Goal: Task Accomplishment & Management: Use online tool/utility

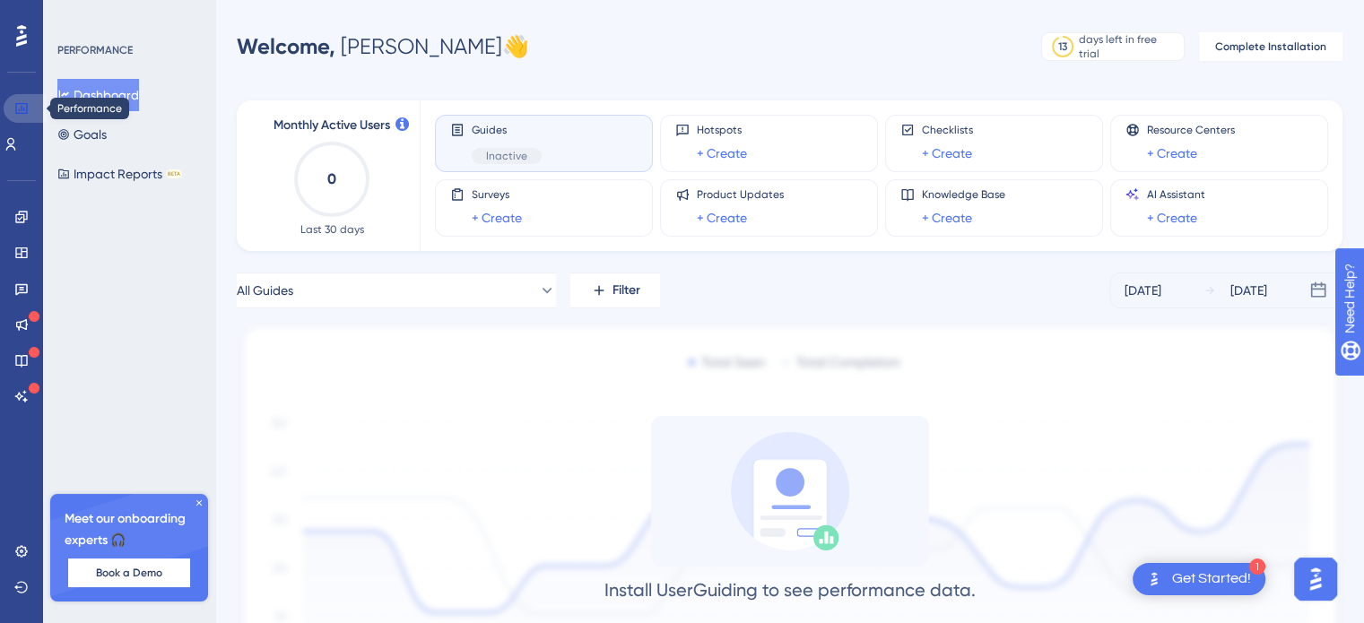
click at [28, 116] on link at bounding box center [25, 108] width 43 height 29
click at [16, 213] on icon at bounding box center [21, 217] width 14 height 14
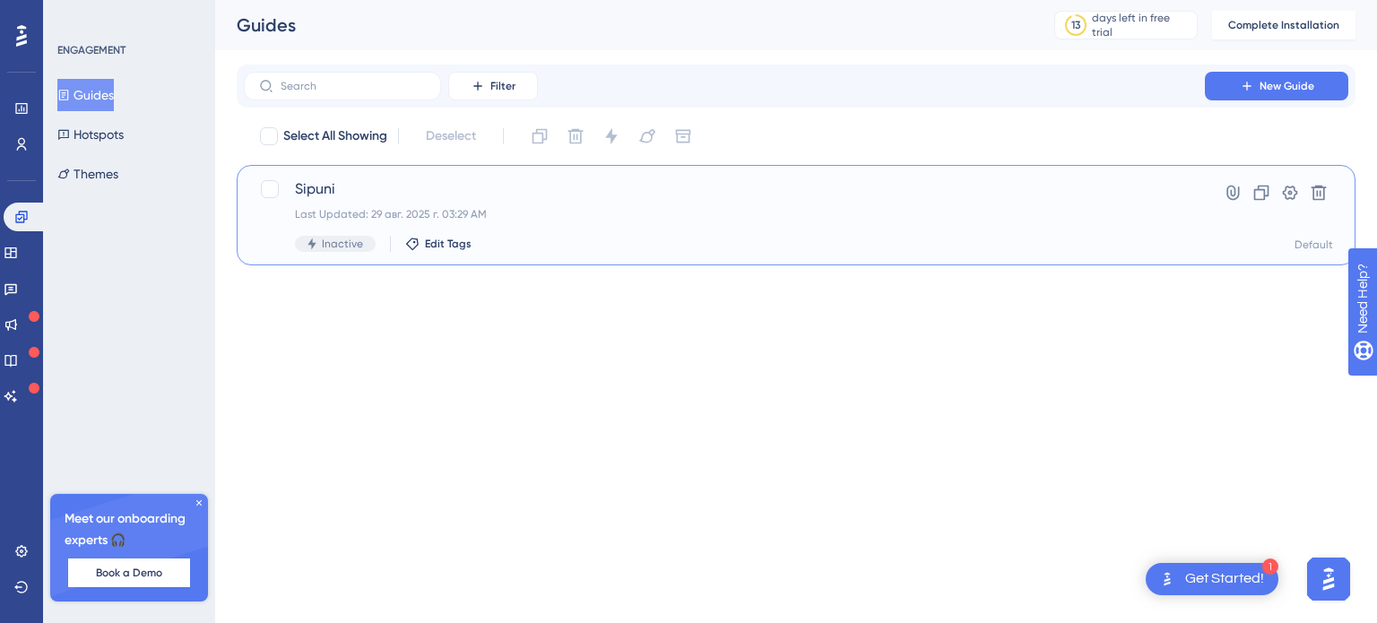
click at [327, 189] on span "Sipuni" at bounding box center [724, 189] width 859 height 22
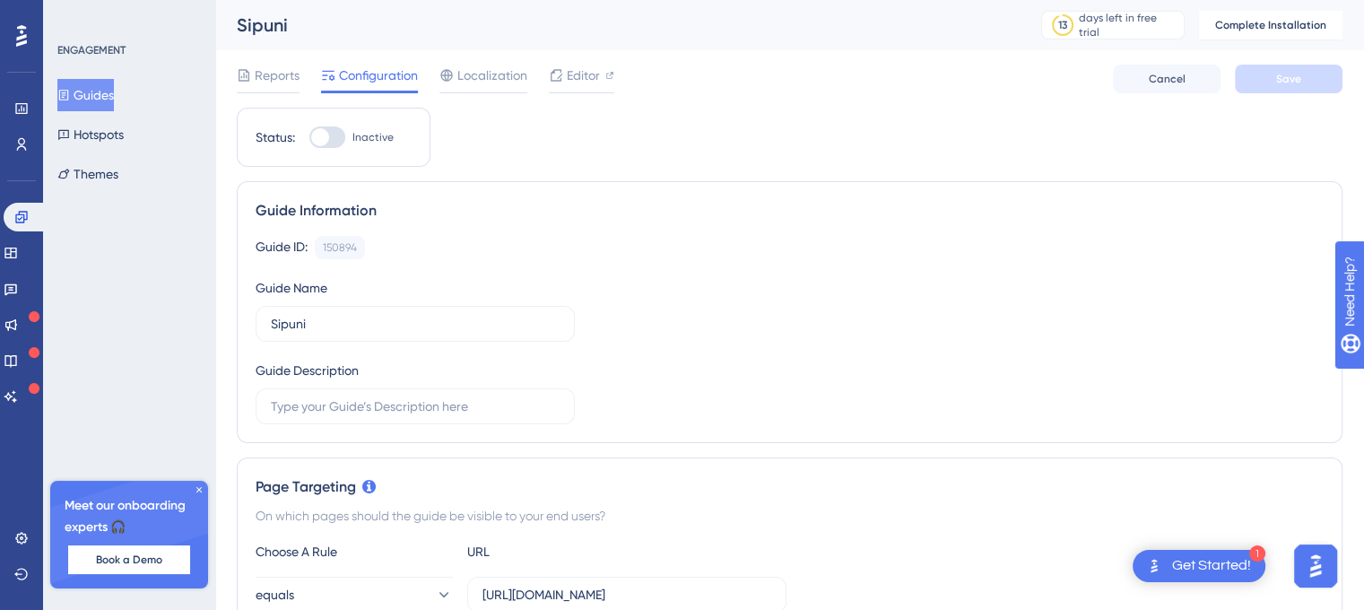
click at [1165, 560] on div "1 Get Started!" at bounding box center [1199, 566] width 133 height 32
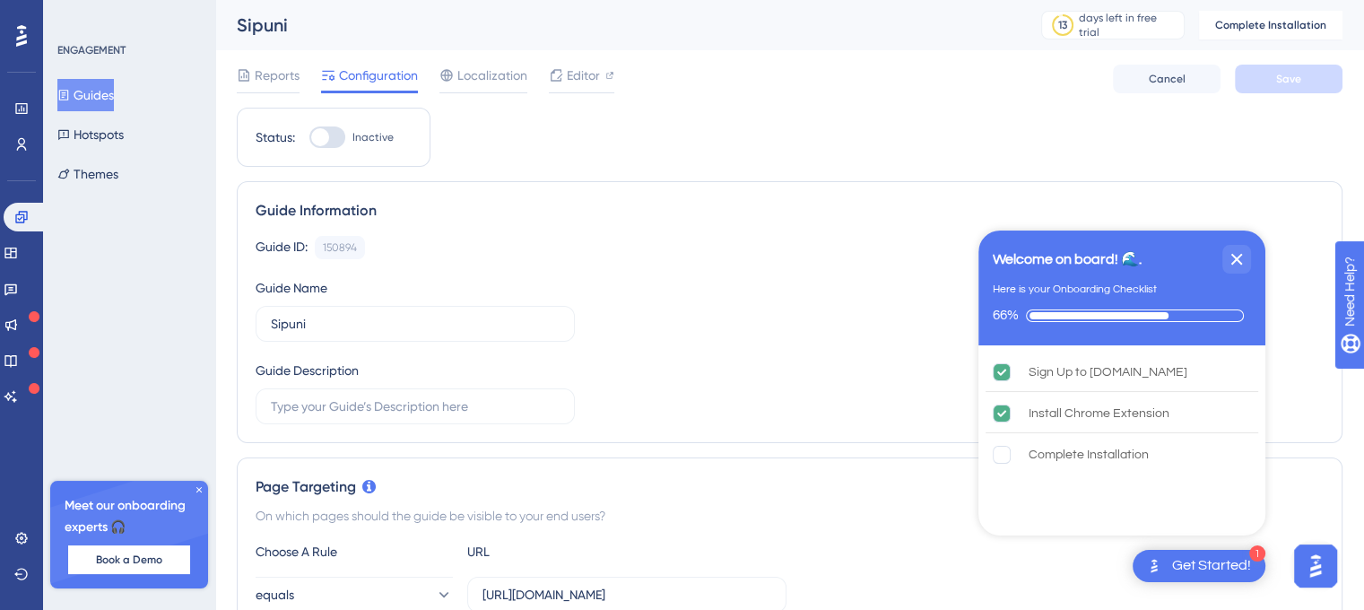
click at [1165, 560] on div "1 Get Started!" at bounding box center [1199, 566] width 133 height 32
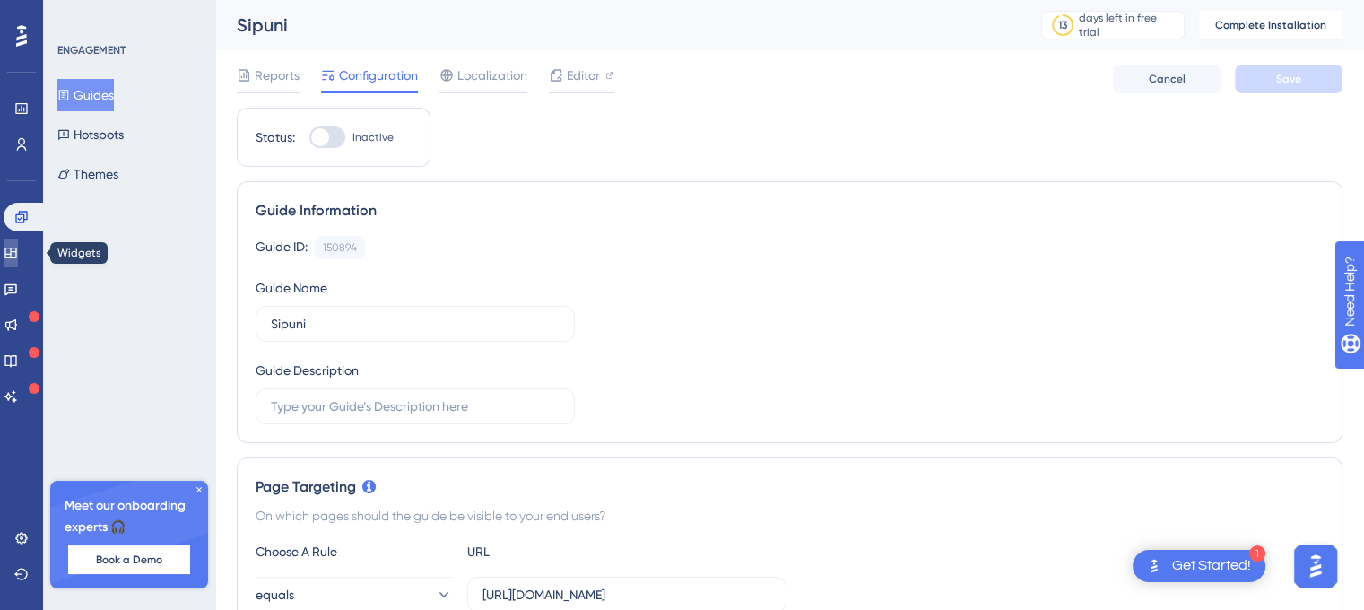
click at [7, 257] on link at bounding box center [11, 253] width 14 height 29
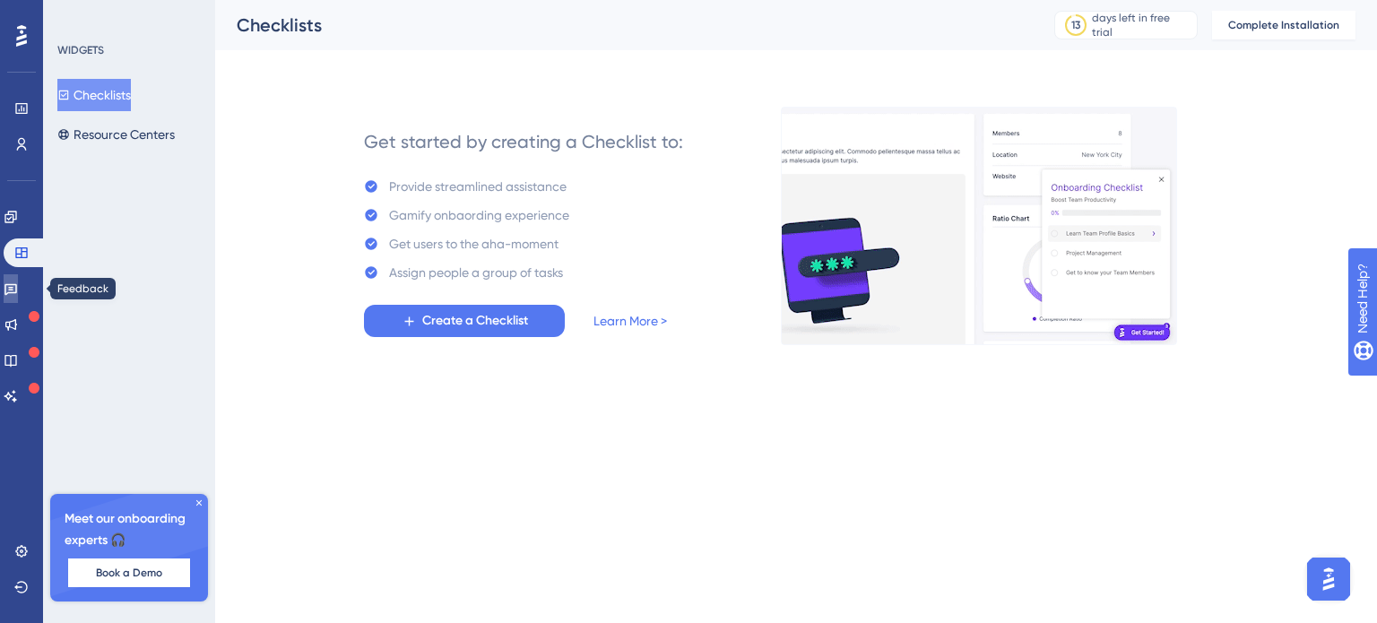
click at [17, 289] on icon at bounding box center [11, 289] width 14 height 14
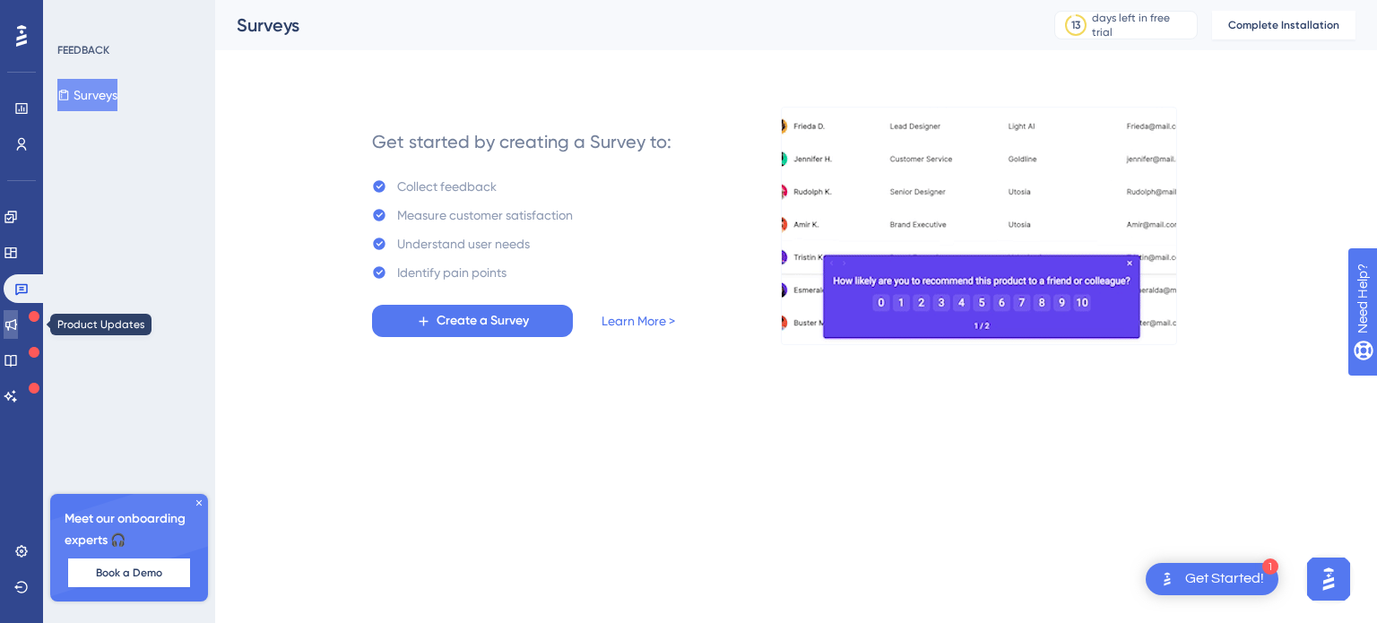
click at [18, 321] on icon at bounding box center [11, 324] width 14 height 14
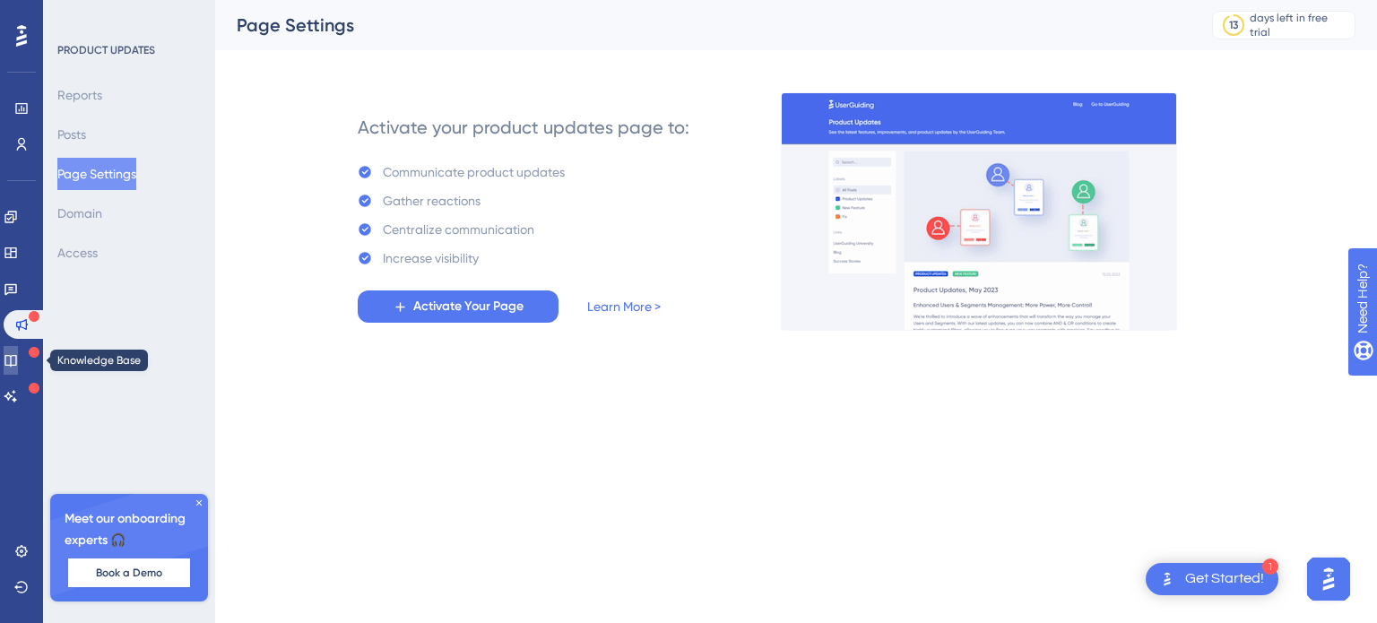
click at [18, 350] on link at bounding box center [11, 360] width 14 height 29
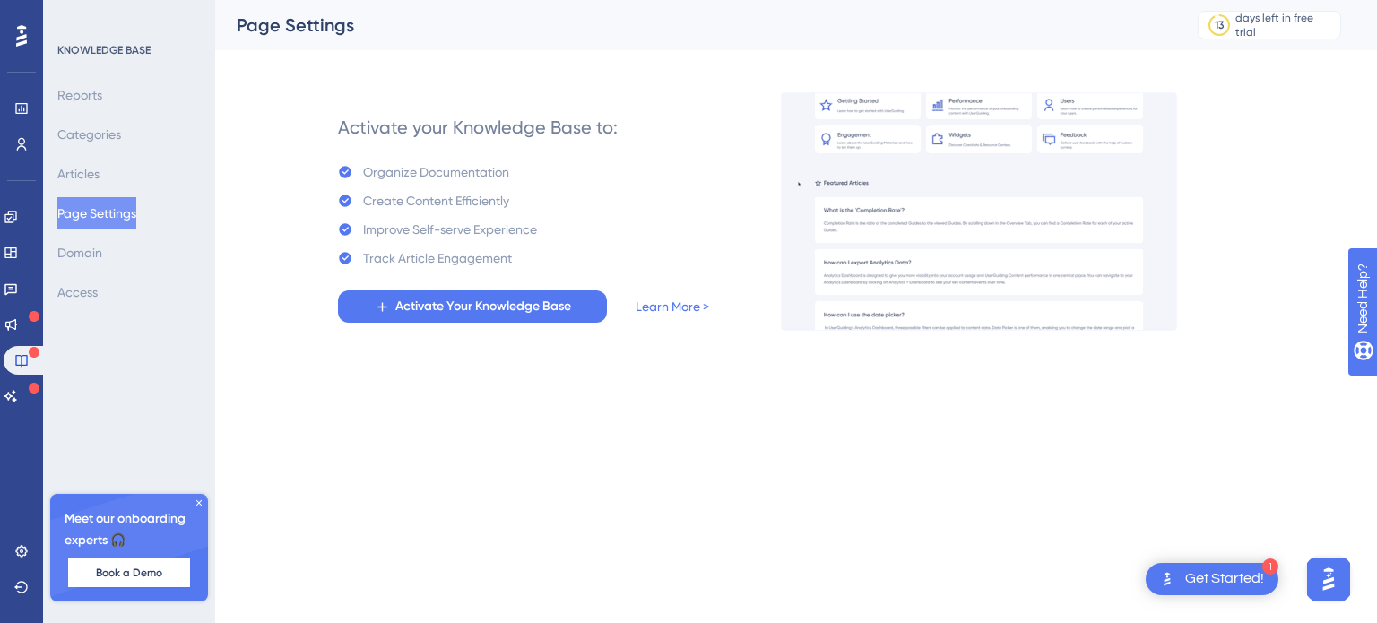
click at [23, 232] on div "Engagement Widgets Feedback Product Updates Knowledge Base AI Assistant" at bounding box center [22, 307] width 36 height 208
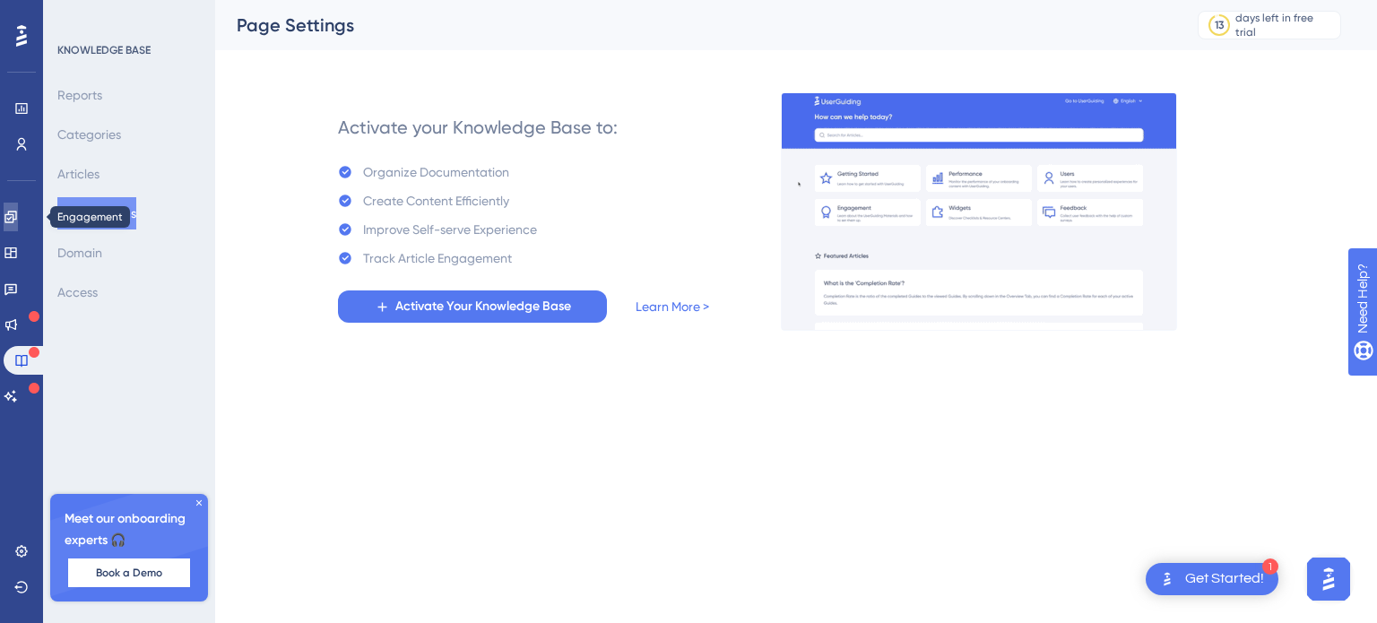
click at [18, 230] on link at bounding box center [11, 217] width 14 height 29
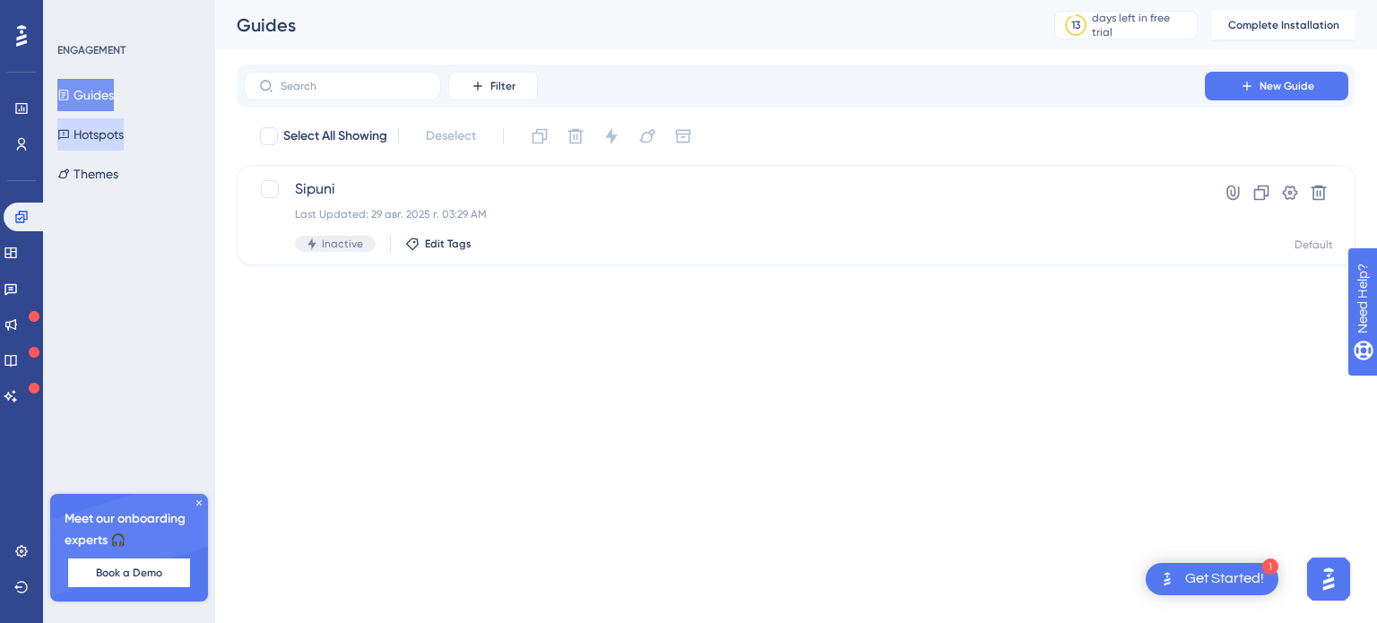
drag, startPoint x: 114, startPoint y: 114, endPoint x: 106, endPoint y: 135, distance: 23.0
click at [113, 117] on div "Guides Hotspots Themes" at bounding box center [129, 134] width 145 height 111
click at [106, 135] on button "Hotspots" at bounding box center [90, 134] width 66 height 32
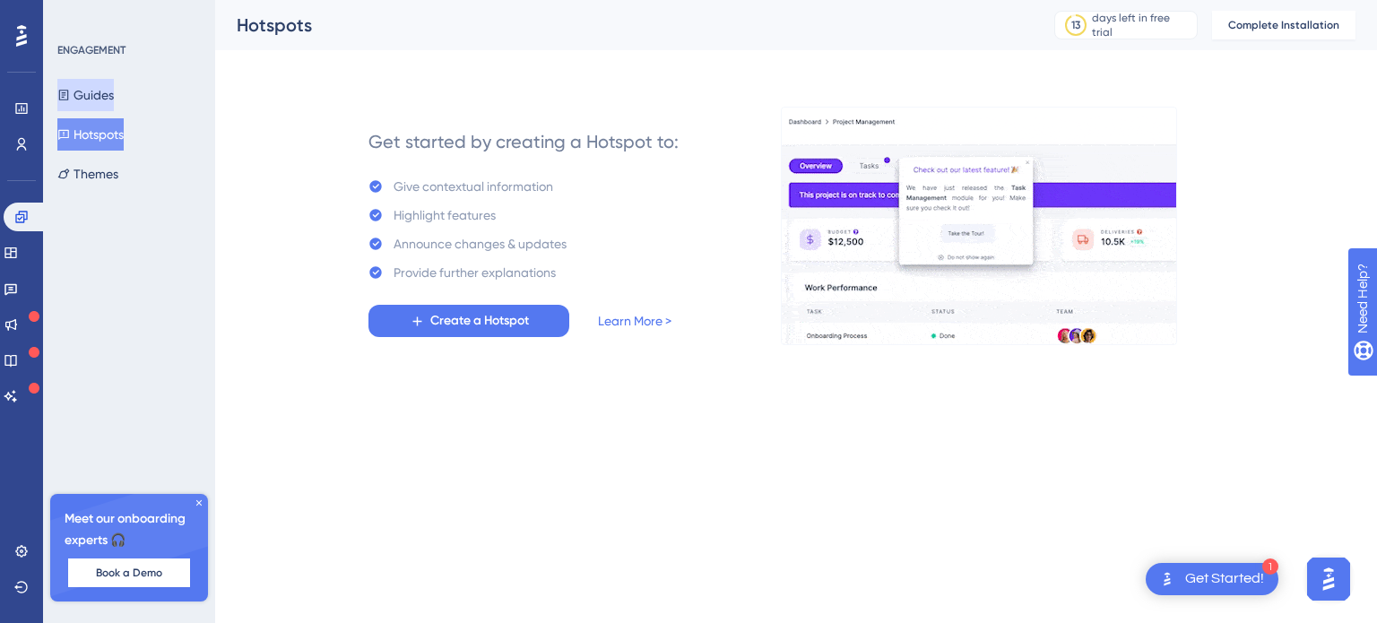
click at [85, 90] on button "Guides" at bounding box center [85, 95] width 56 height 32
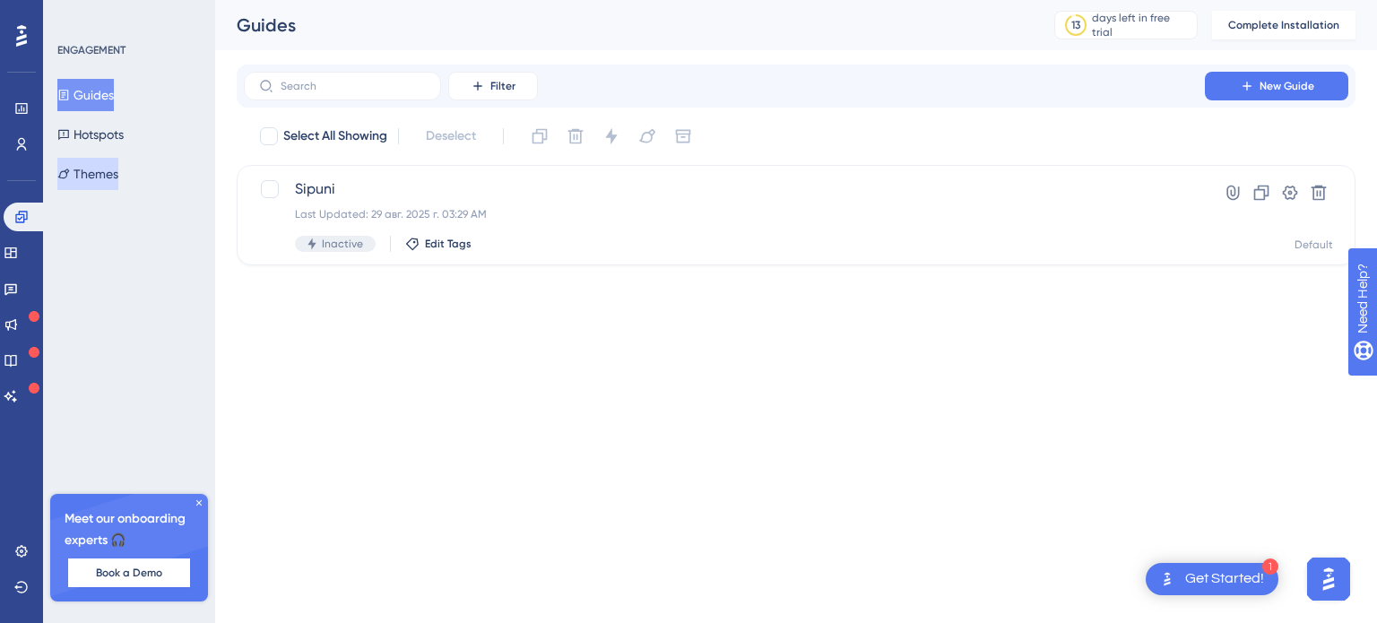
click at [100, 176] on button "Themes" at bounding box center [87, 174] width 61 height 32
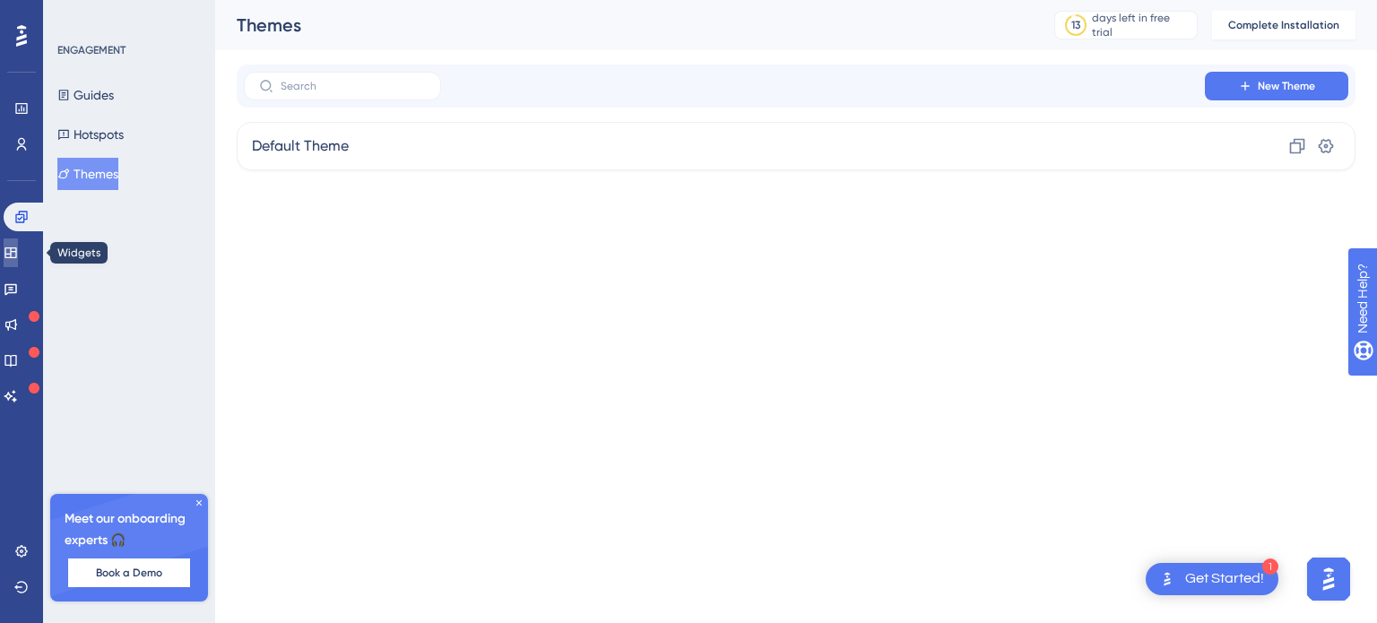
click at [16, 249] on icon at bounding box center [10, 252] width 12 height 11
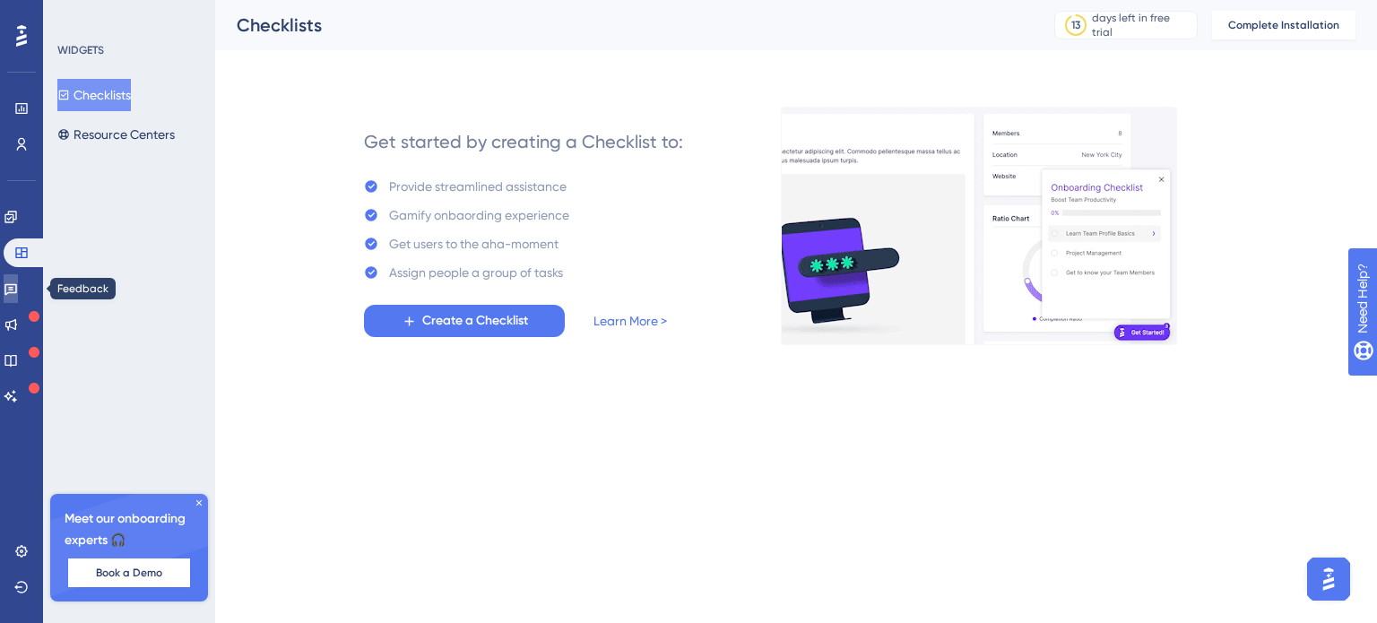
click at [18, 286] on icon at bounding box center [11, 289] width 14 height 14
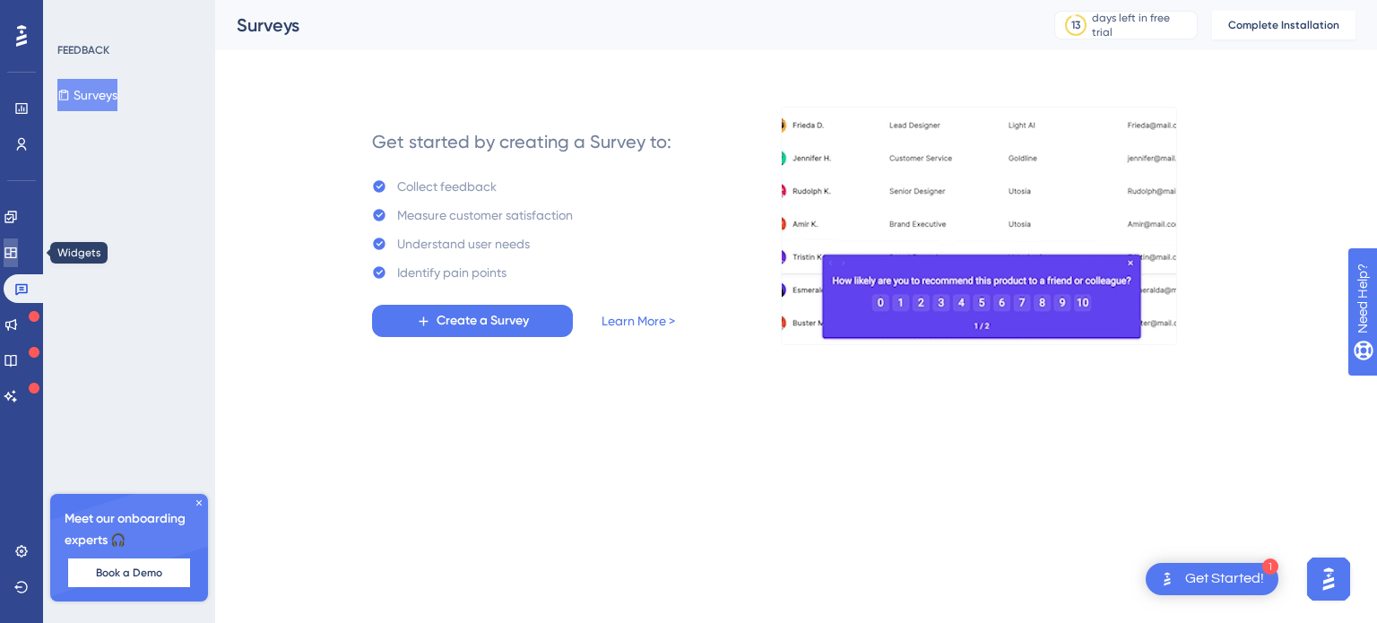
click at [18, 255] on icon at bounding box center [11, 253] width 14 height 14
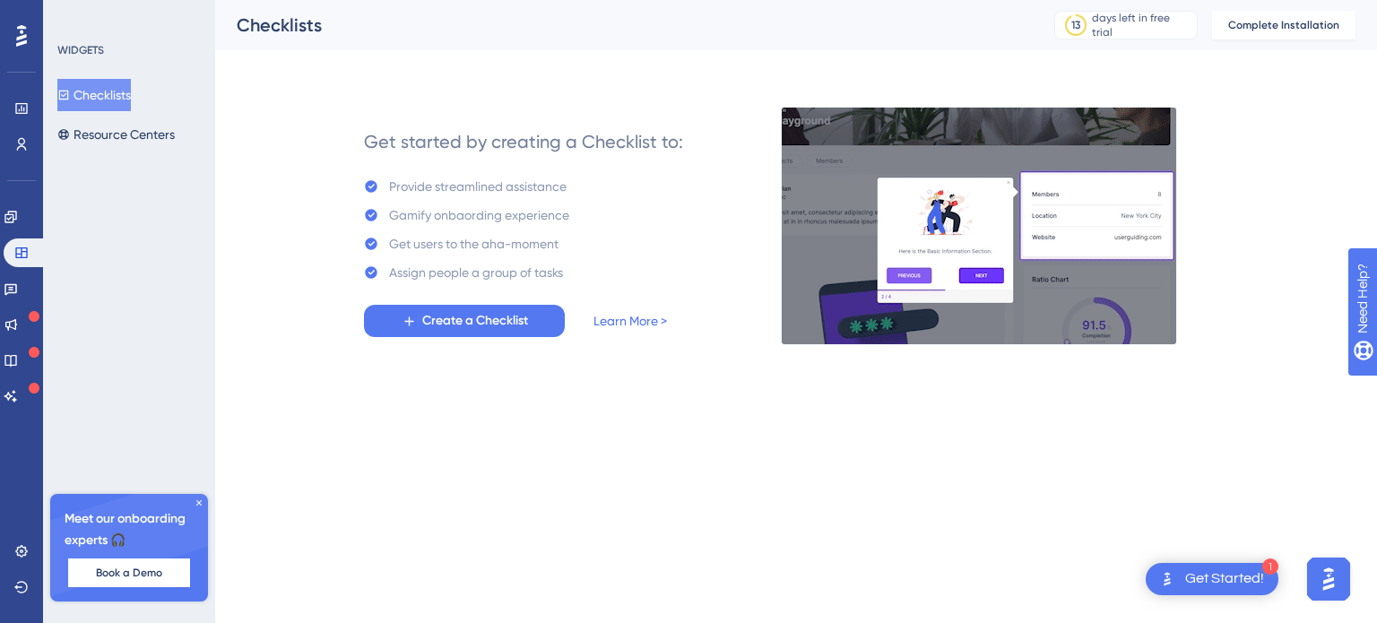
click at [23, 178] on div "Engagement Widgets Feedback Product Updates Knowledge Base AI Assistant" at bounding box center [22, 285] width 36 height 252
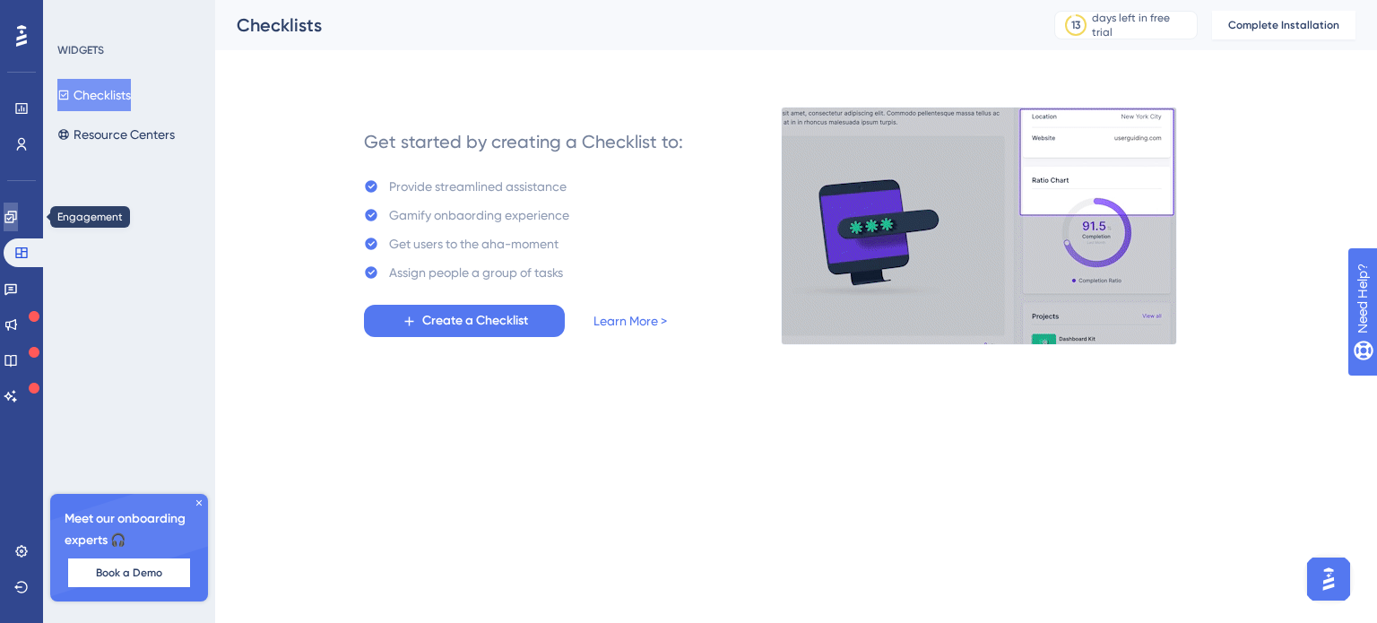
click at [16, 217] on icon at bounding box center [10, 217] width 12 height 12
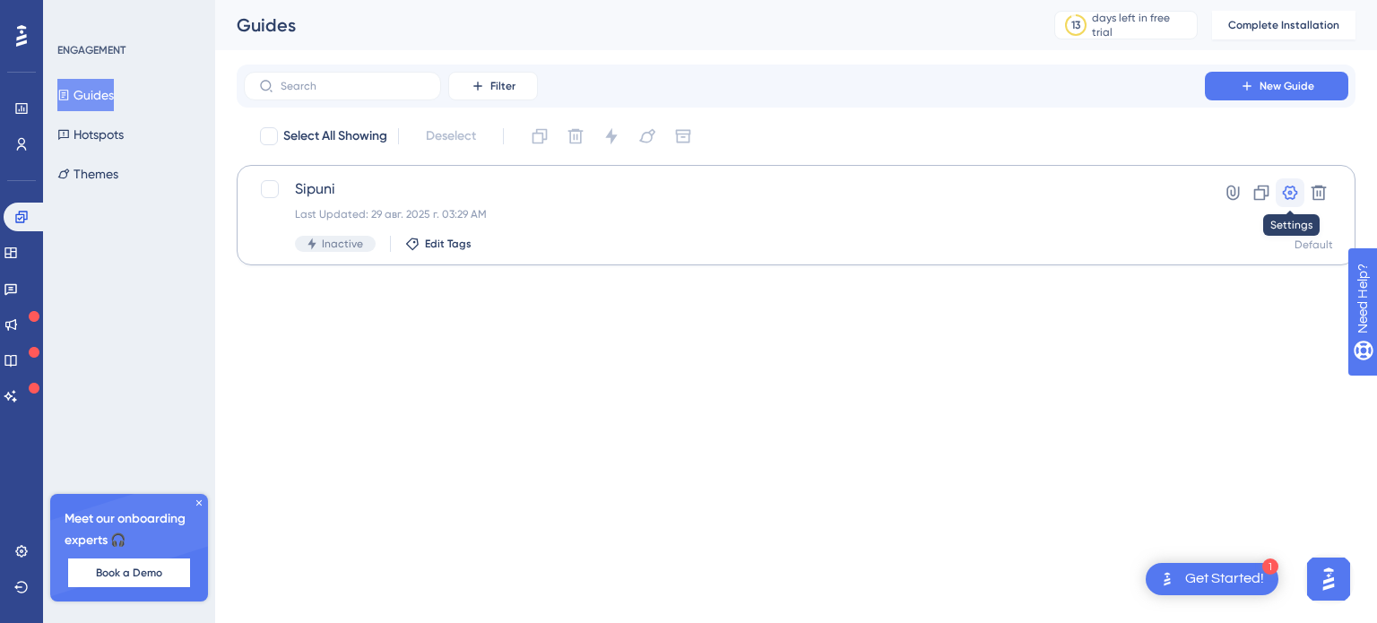
click at [1290, 194] on icon at bounding box center [1290, 193] width 15 height 14
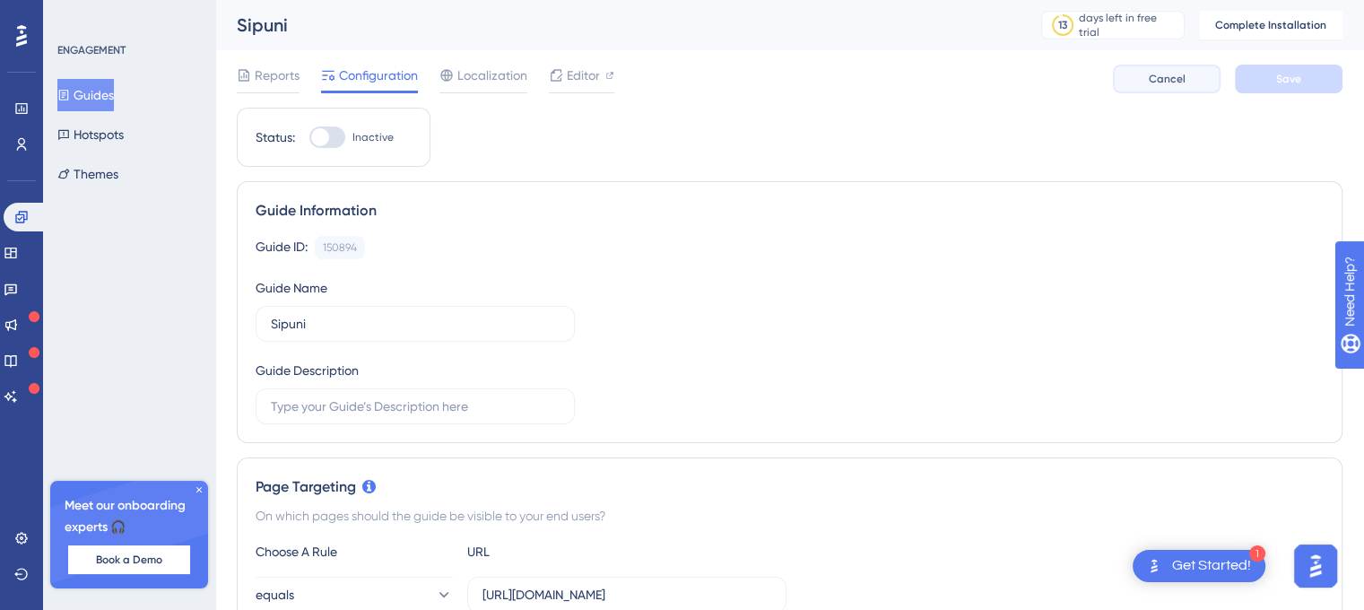
click at [1162, 65] on button "Cancel" at bounding box center [1167, 79] width 108 height 29
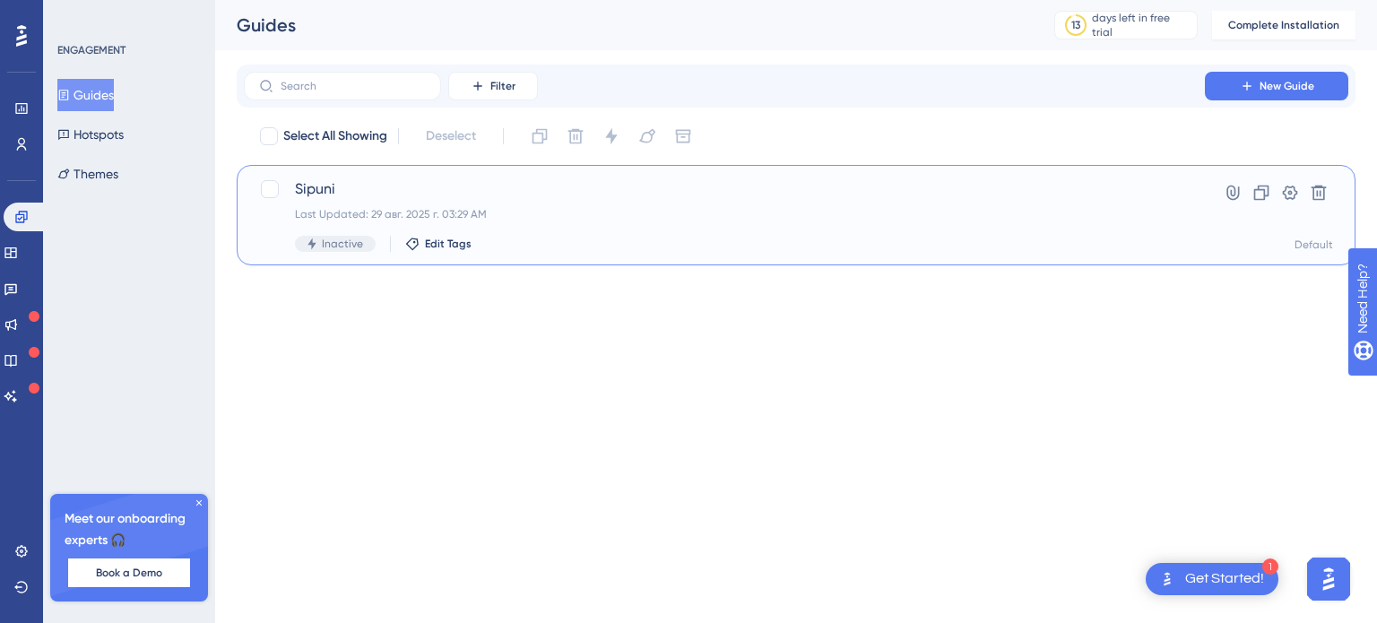
click at [593, 239] on div "Inactive Edit Tags" at bounding box center [724, 244] width 859 height 16
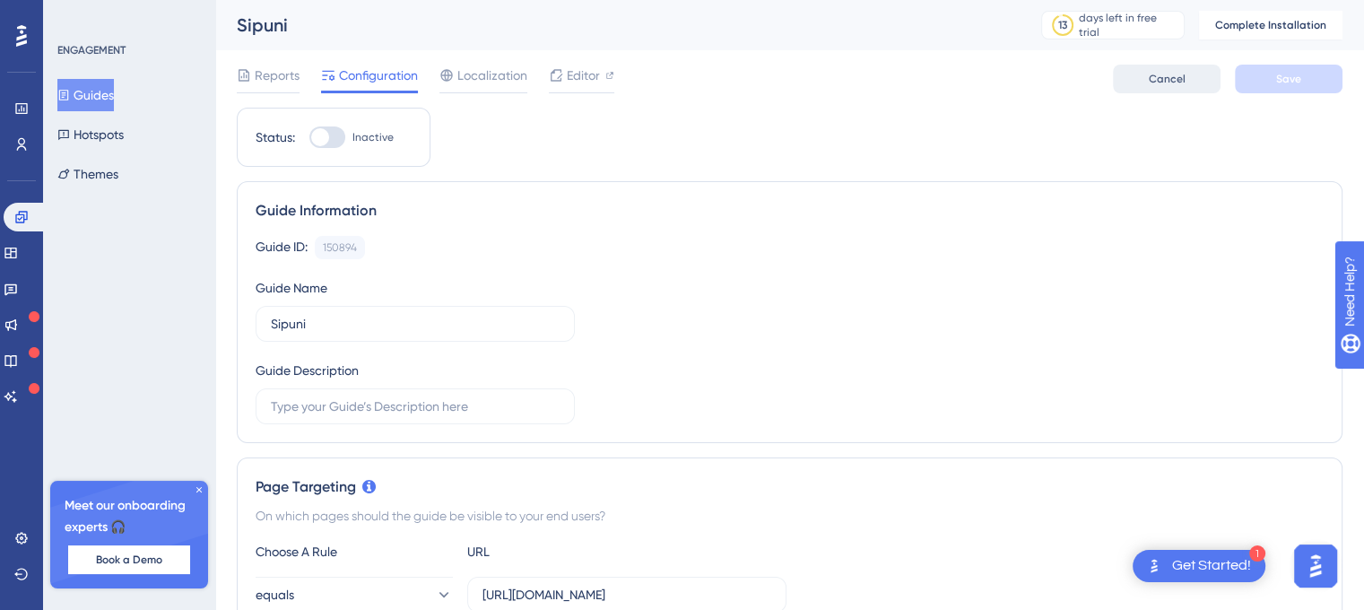
click at [1157, 74] on span "Cancel" at bounding box center [1167, 79] width 37 height 14
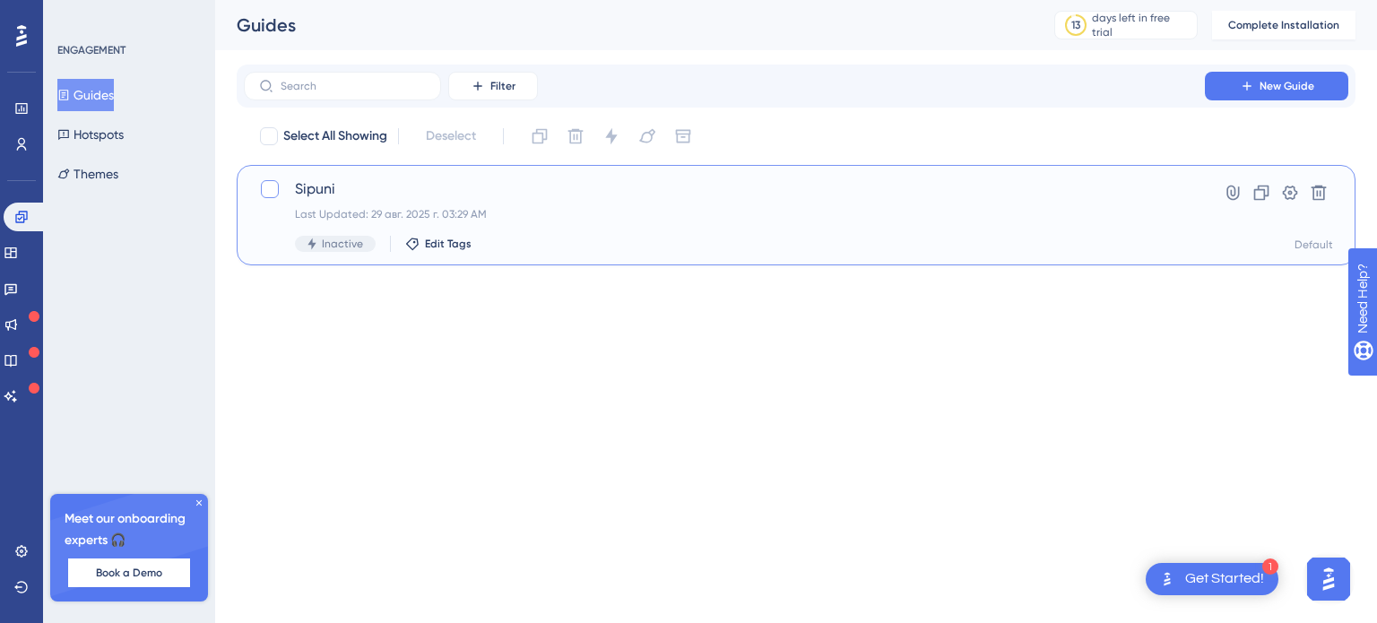
click at [263, 182] on div at bounding box center [270, 189] width 18 height 18
checkbox input "true"
click at [265, 183] on icon at bounding box center [270, 189] width 11 height 14
checkbox input "false"
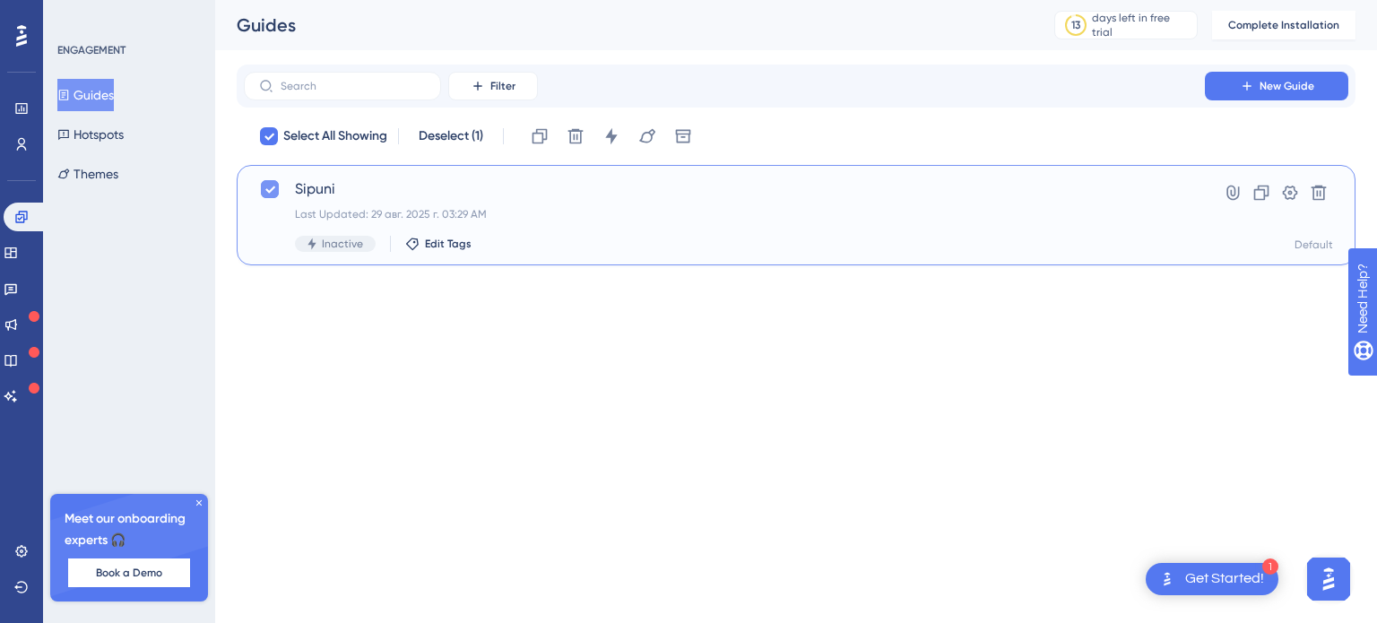
checkbox input "false"
click at [296, 183] on span "Sipuni" at bounding box center [724, 189] width 859 height 22
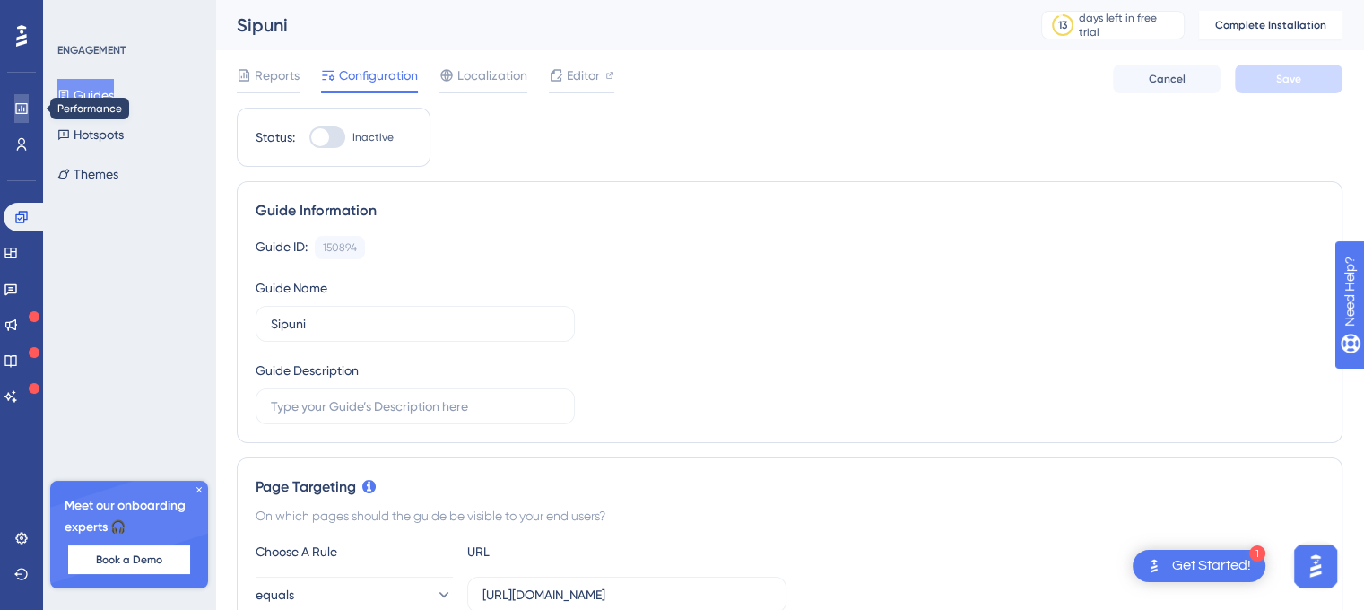
click at [22, 107] on icon at bounding box center [21, 108] width 14 height 14
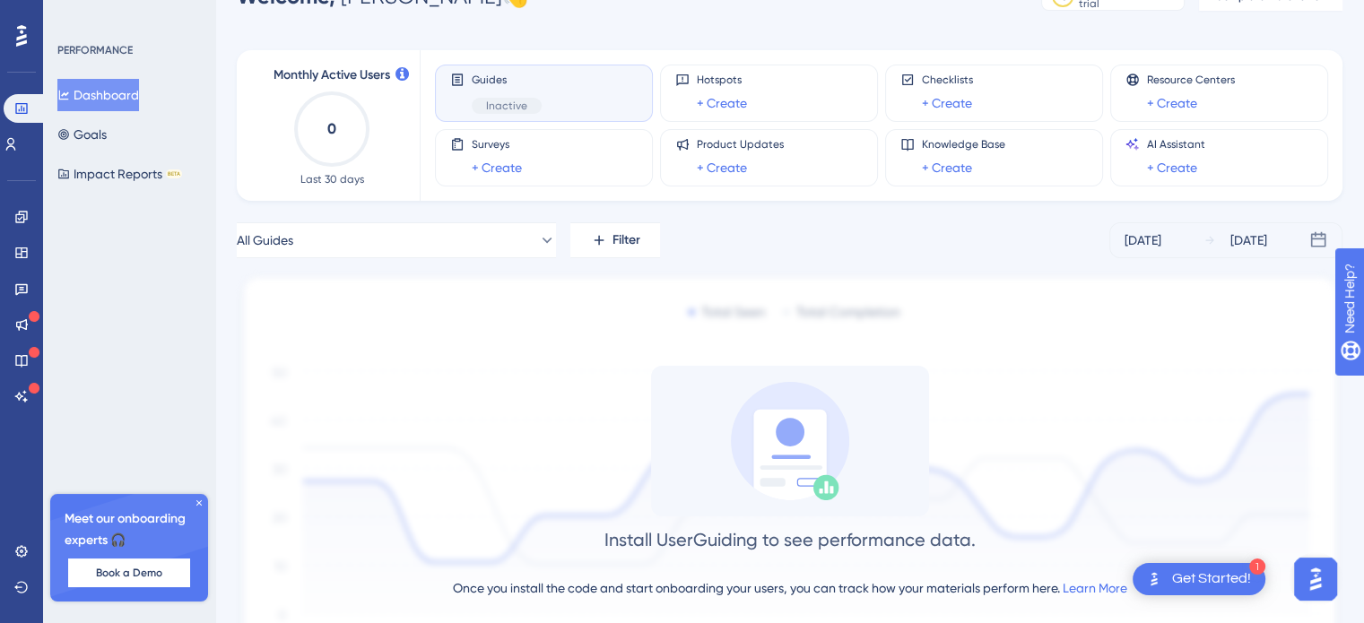
scroll to position [172, 0]
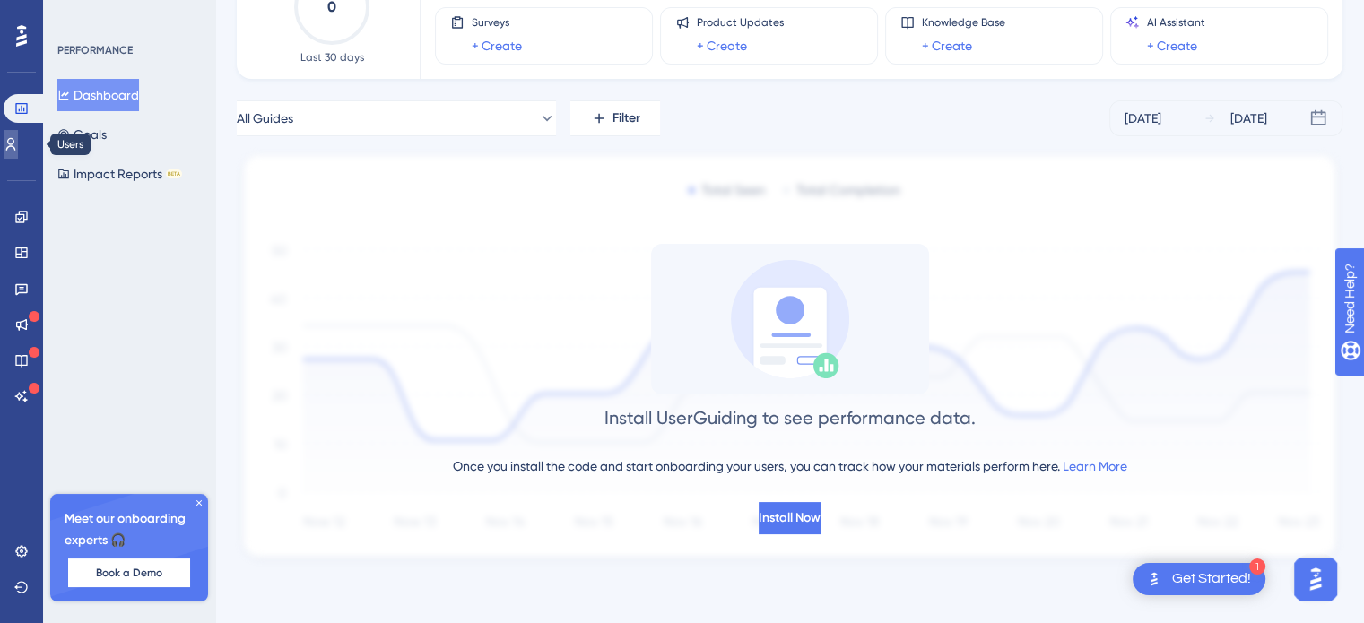
click at [18, 141] on link at bounding box center [11, 144] width 14 height 29
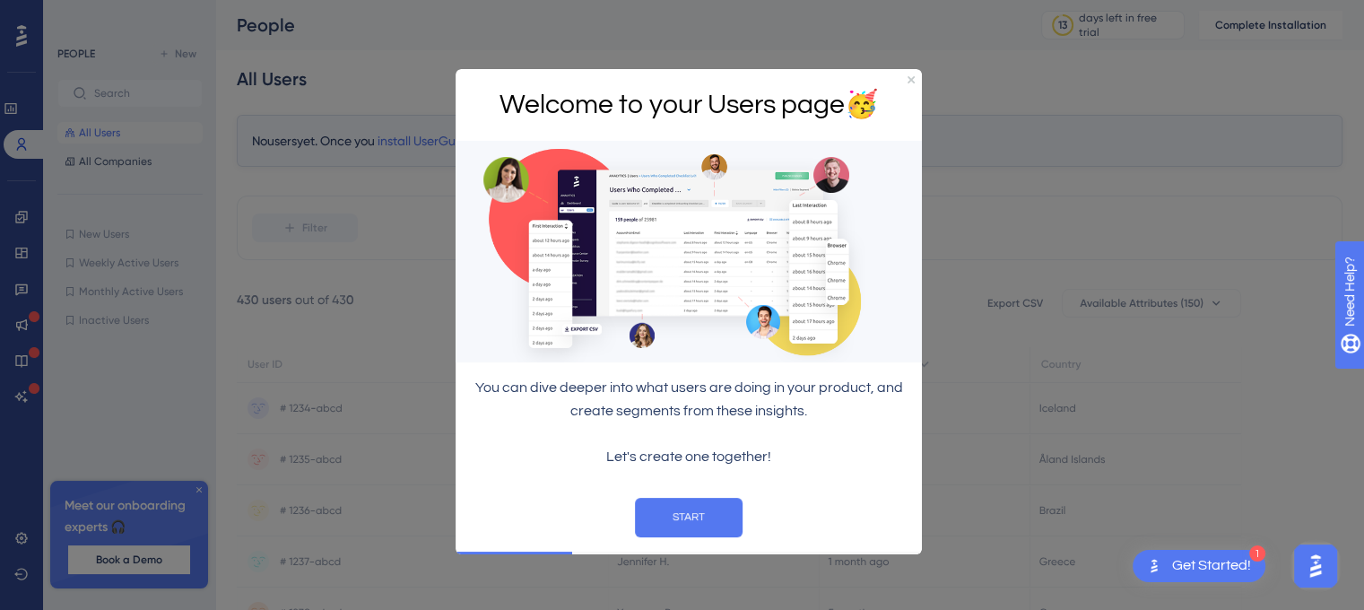
click at [915, 74] on div "Welcome to your Users page 🥳" at bounding box center [689, 104] width 466 height 73
click at [907, 77] on icon "Close Preview" at bounding box center [910, 78] width 7 height 7
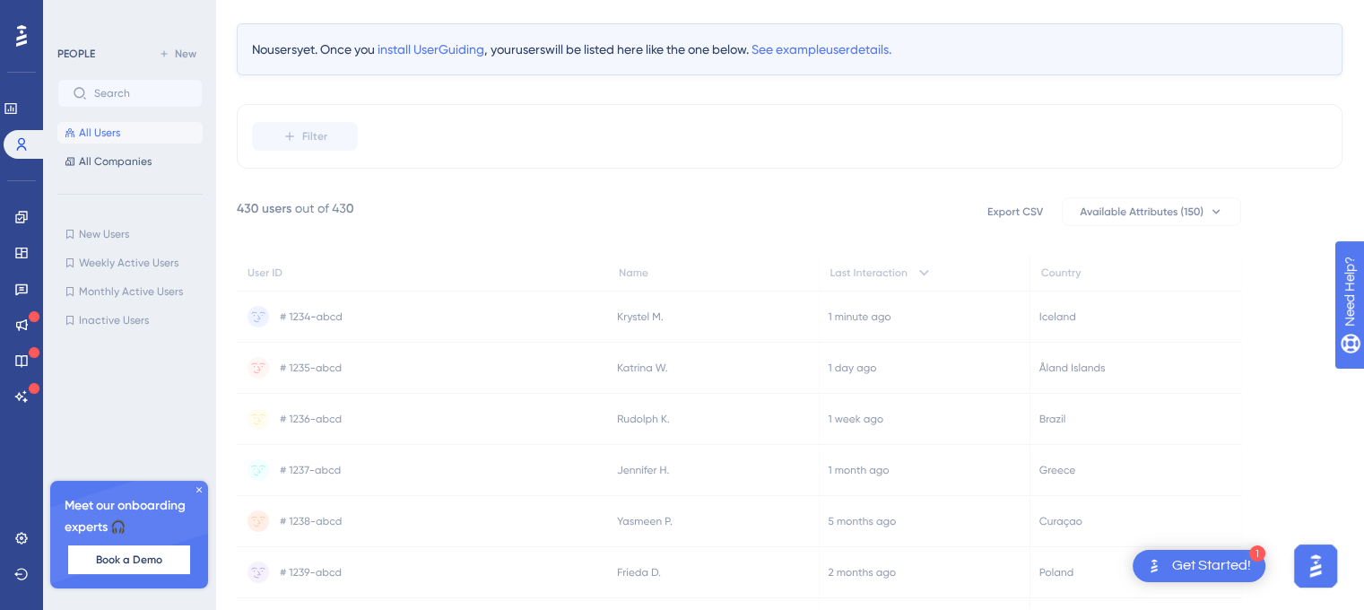
scroll to position [147, 0]
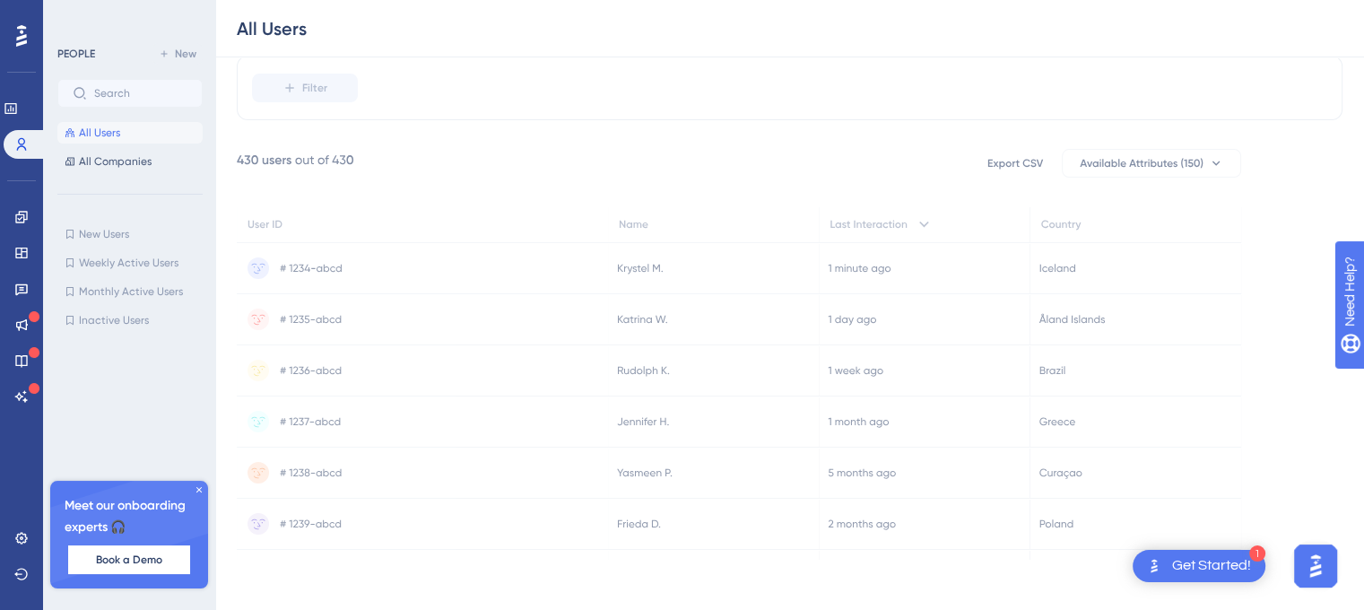
click at [340, 325] on icon at bounding box center [422, 319] width 371 height 50
click at [15, 216] on icon at bounding box center [21, 217] width 12 height 12
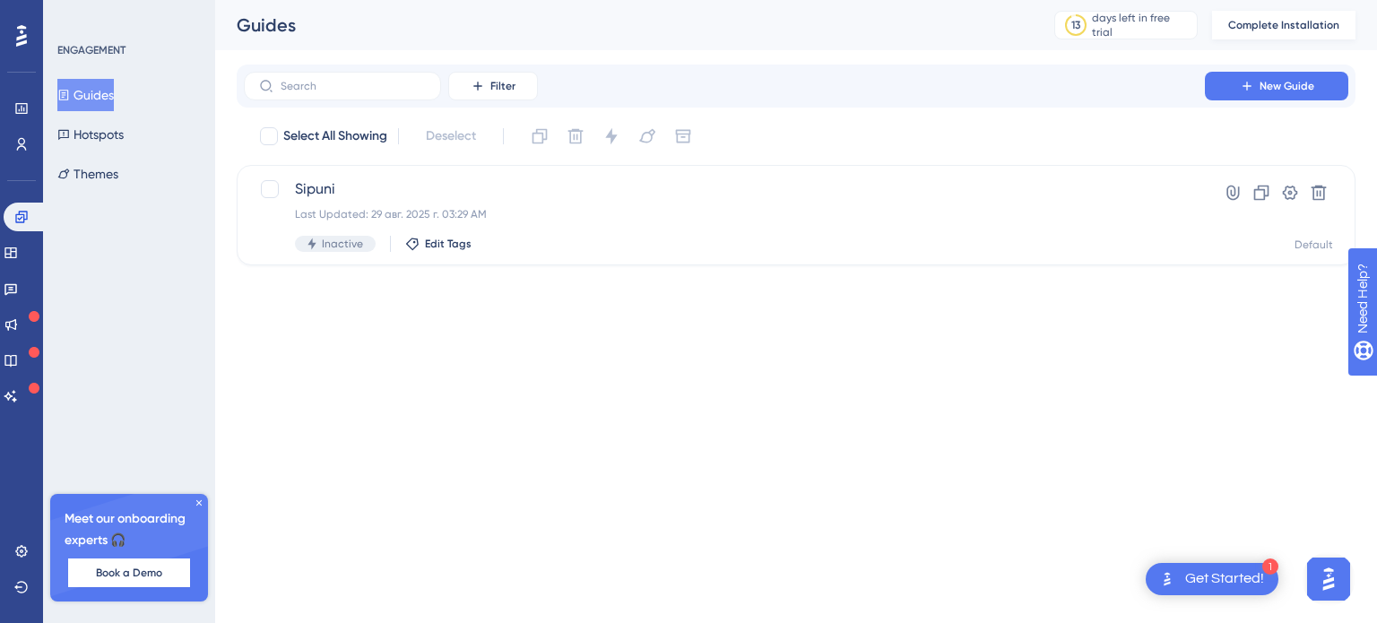
click at [1255, 11] on div "Guides 13 days left in free trial Click to see upgrade options Complete Install…" at bounding box center [796, 25] width 1162 height 50
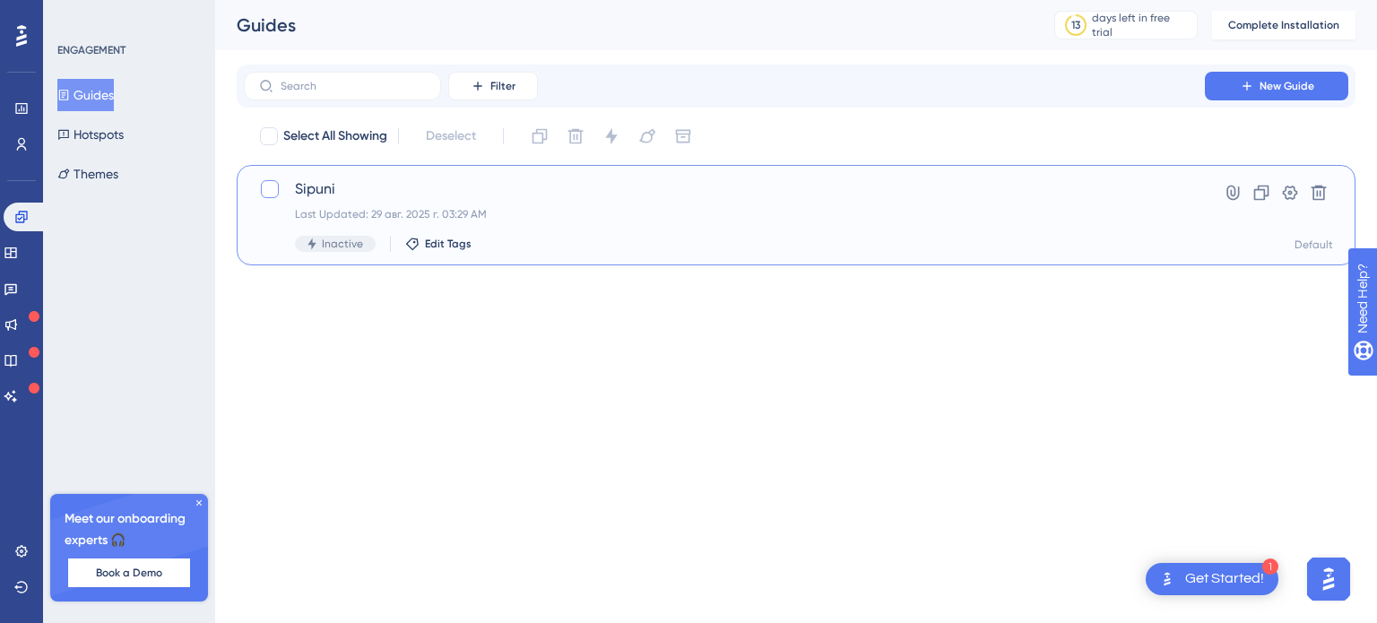
click at [273, 186] on div at bounding box center [270, 189] width 18 height 18
checkbox input "true"
click at [1234, 182] on button at bounding box center [1233, 192] width 29 height 29
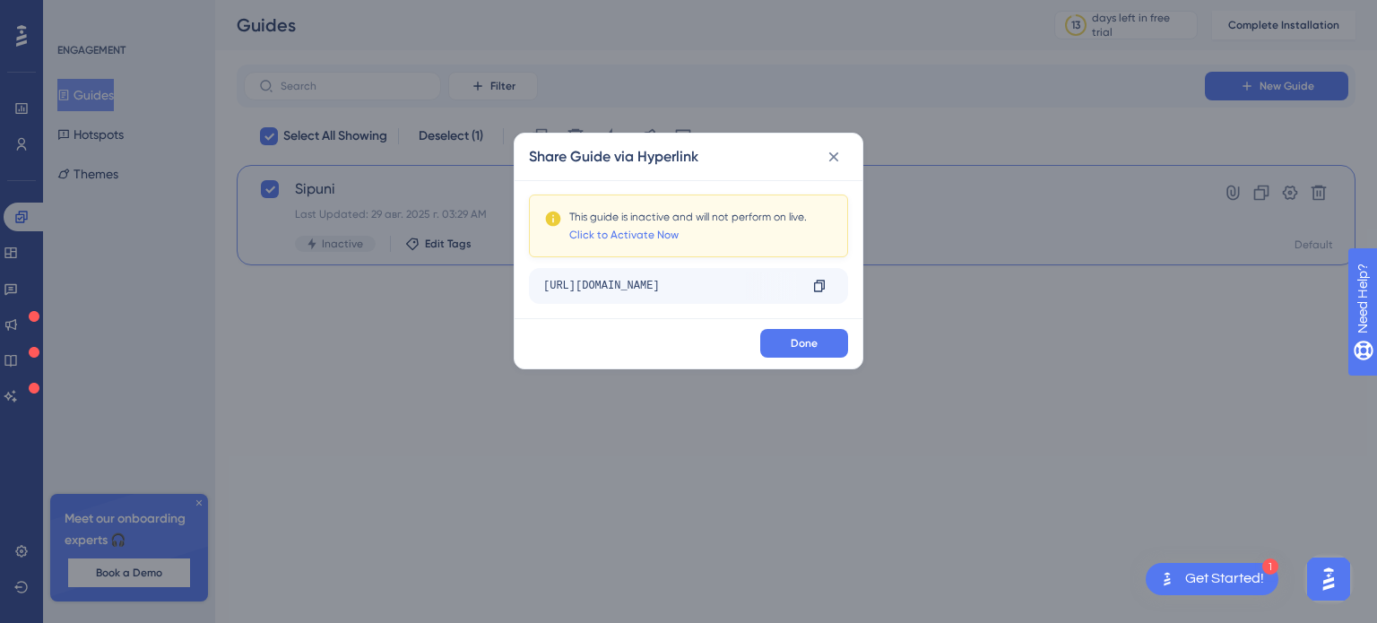
click at [739, 290] on div "https://lk.sipuni.com/numbers?__ug__=150894" at bounding box center [670, 286] width 255 height 29
click at [814, 279] on icon at bounding box center [819, 286] width 14 height 14
click at [846, 157] on button at bounding box center [834, 157] width 29 height 29
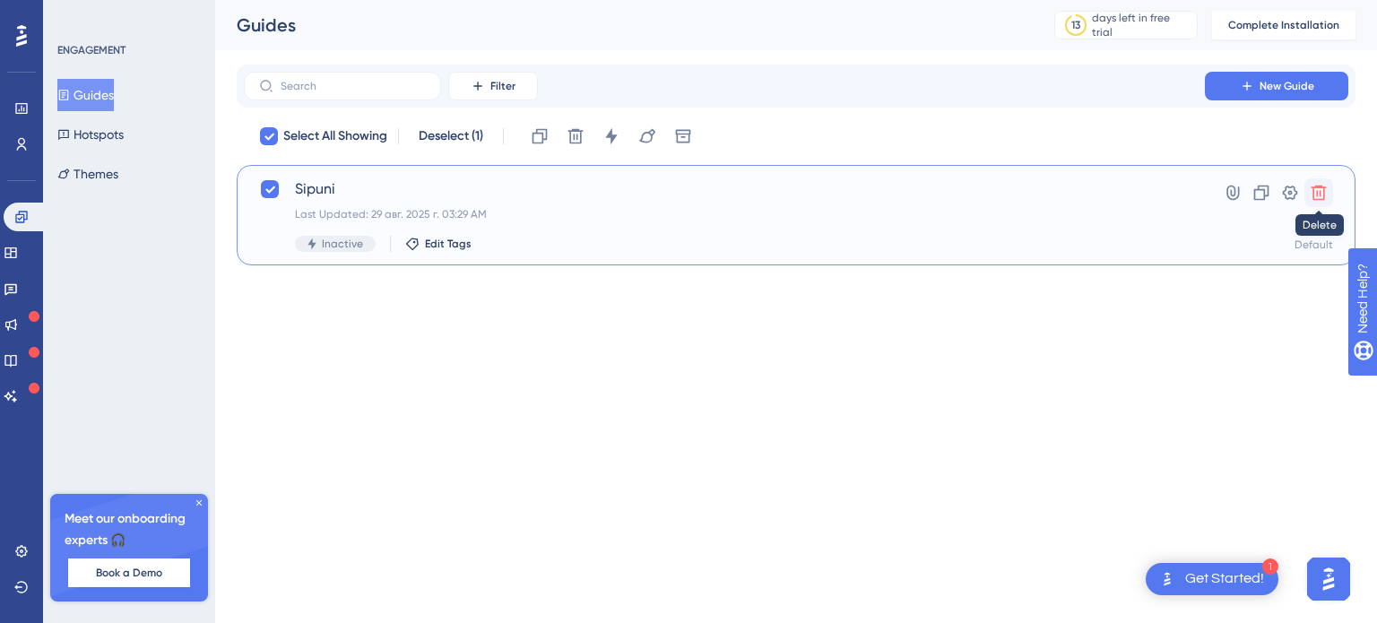
click at [1310, 190] on icon at bounding box center [1319, 193] width 18 height 18
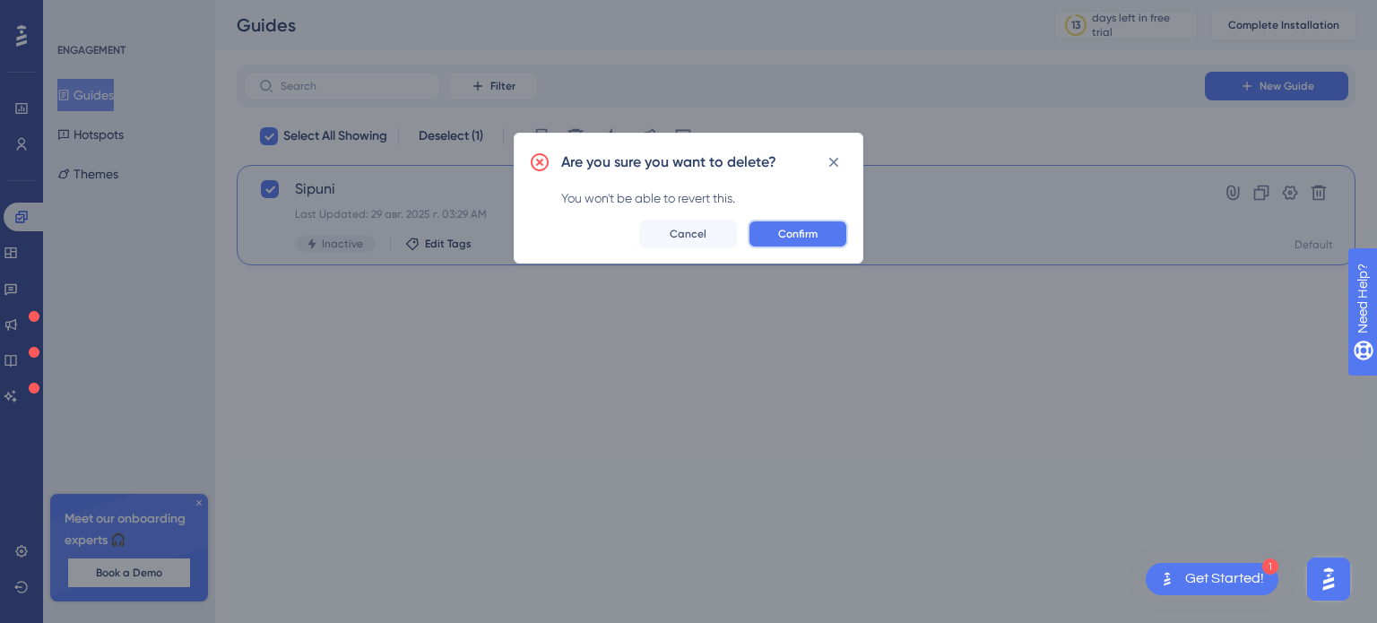
click at [774, 228] on button "Confirm" at bounding box center [798, 234] width 100 height 29
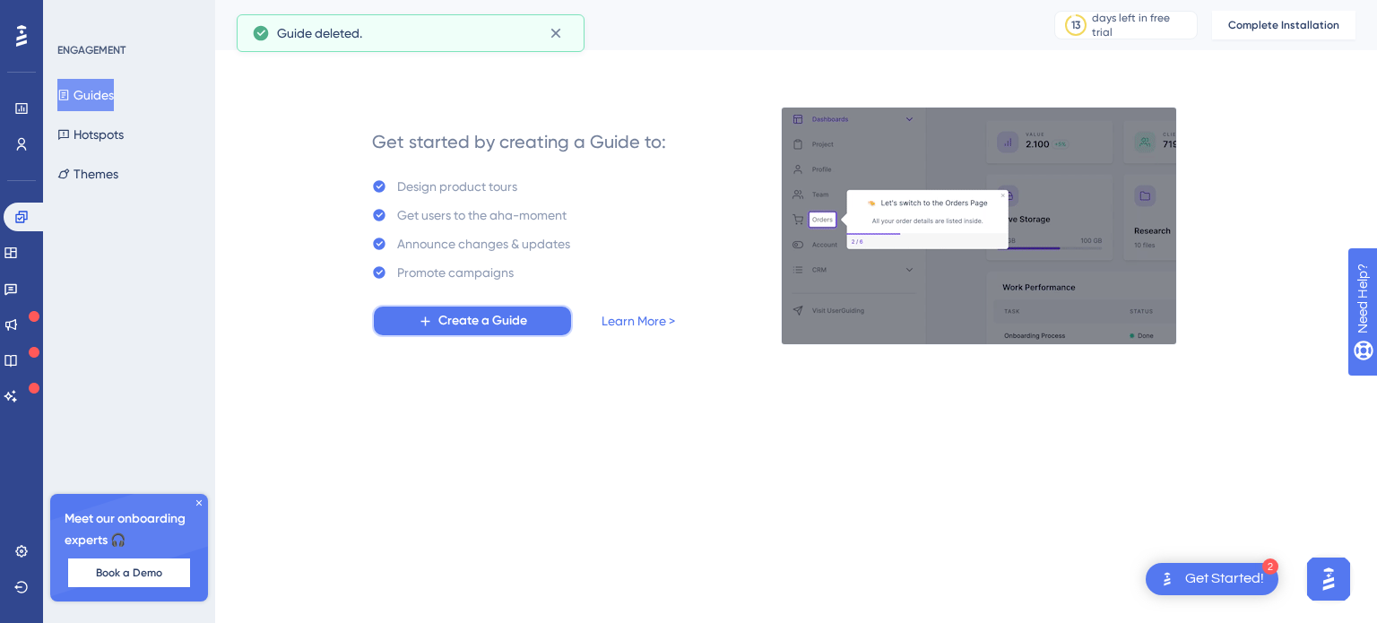
click at [490, 318] on span "Create a Guide" at bounding box center [482, 321] width 89 height 22
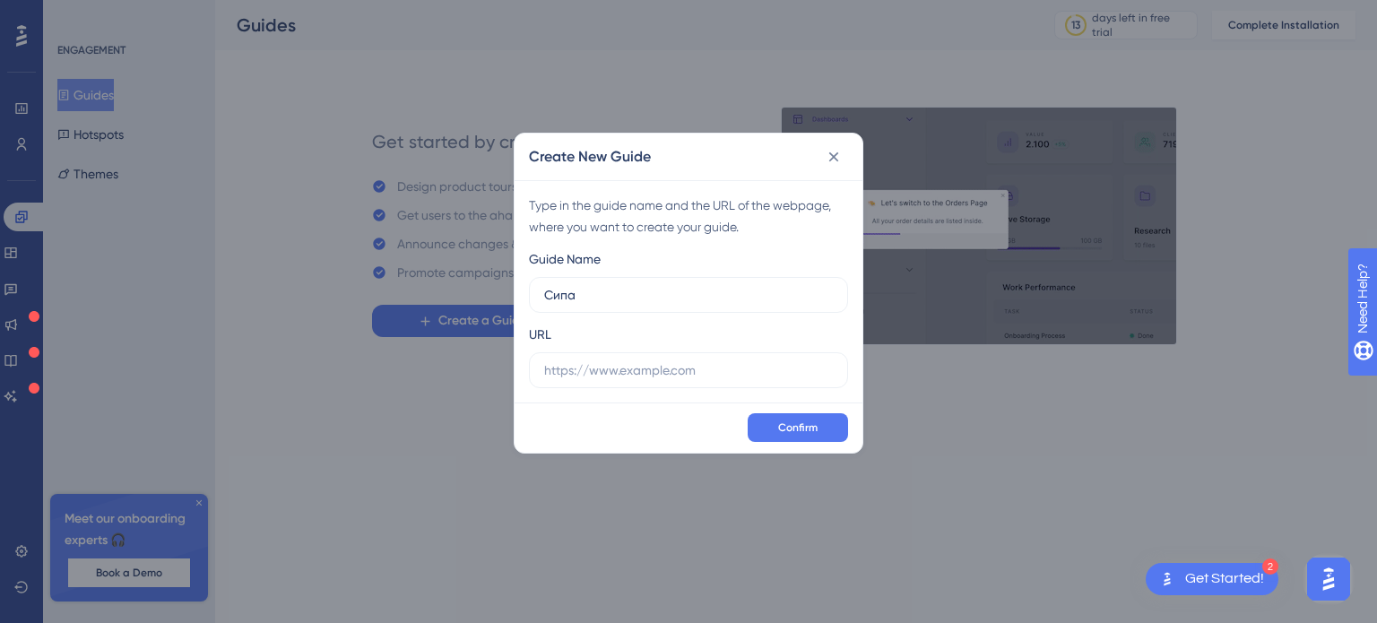
type input "Сипа"
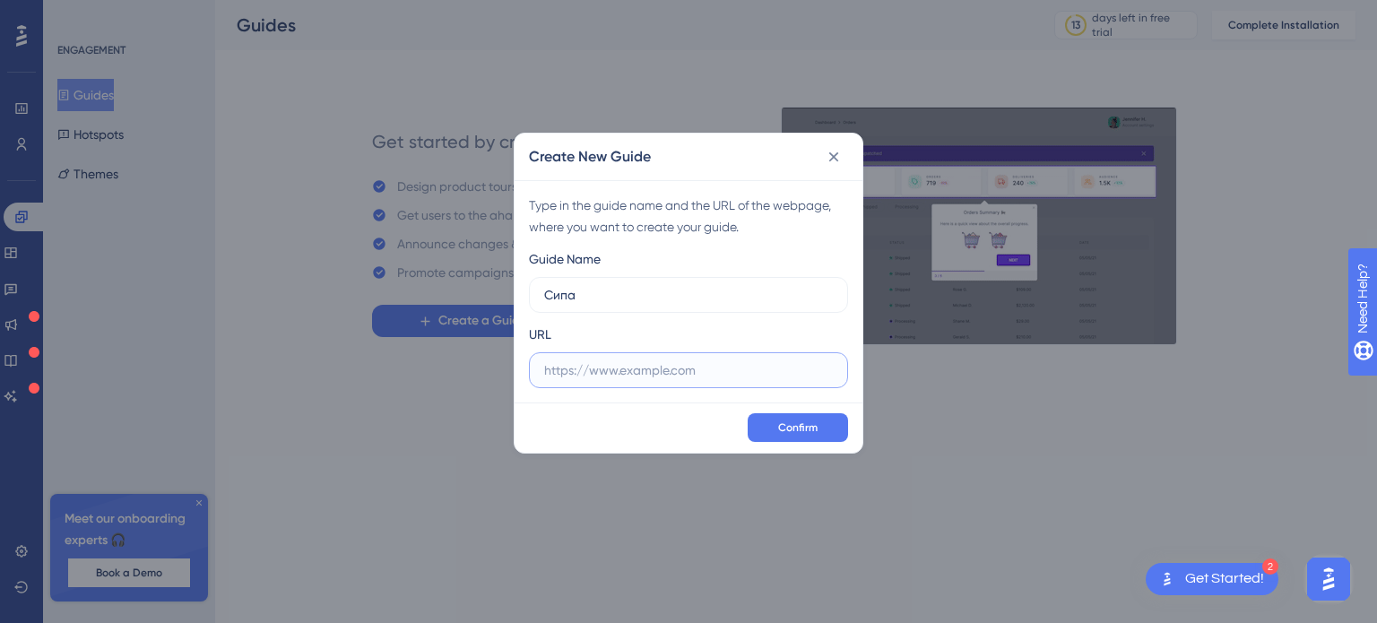
click at [628, 367] on input "text" at bounding box center [688, 370] width 289 height 20
paste input "https://lk.sipuni.com/numbers"
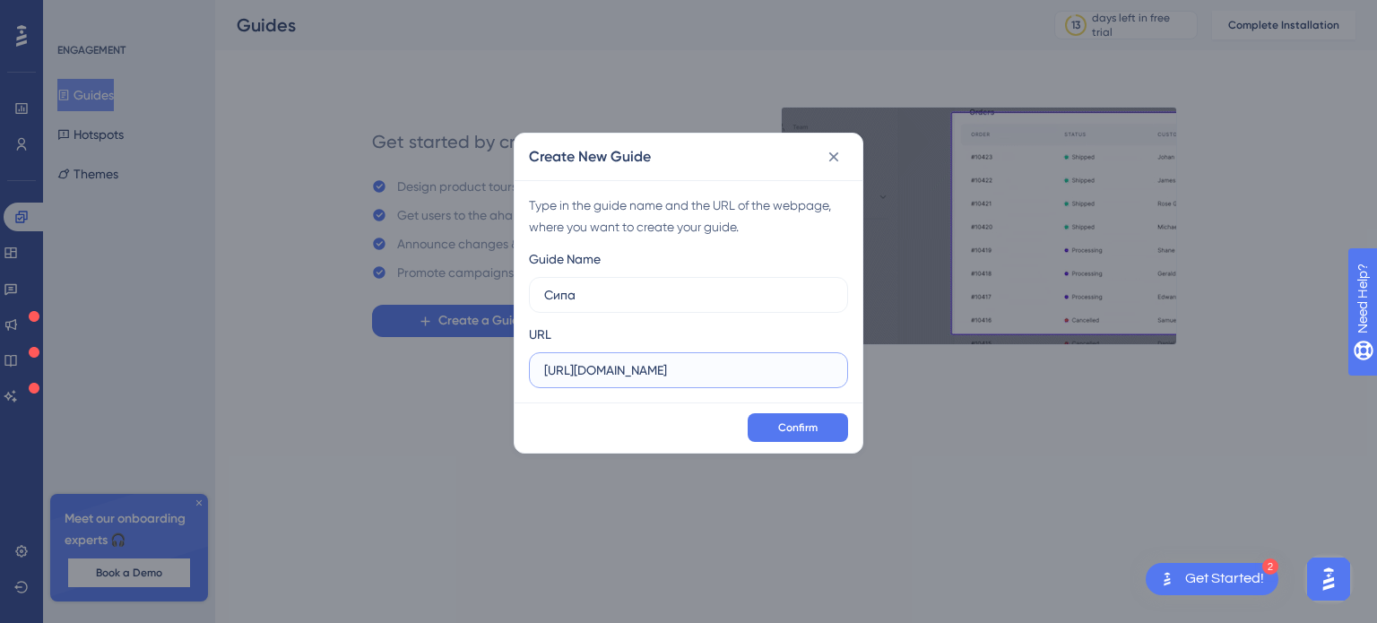
drag, startPoint x: 668, startPoint y: 365, endPoint x: 1118, endPoint y: 372, distance: 450.2
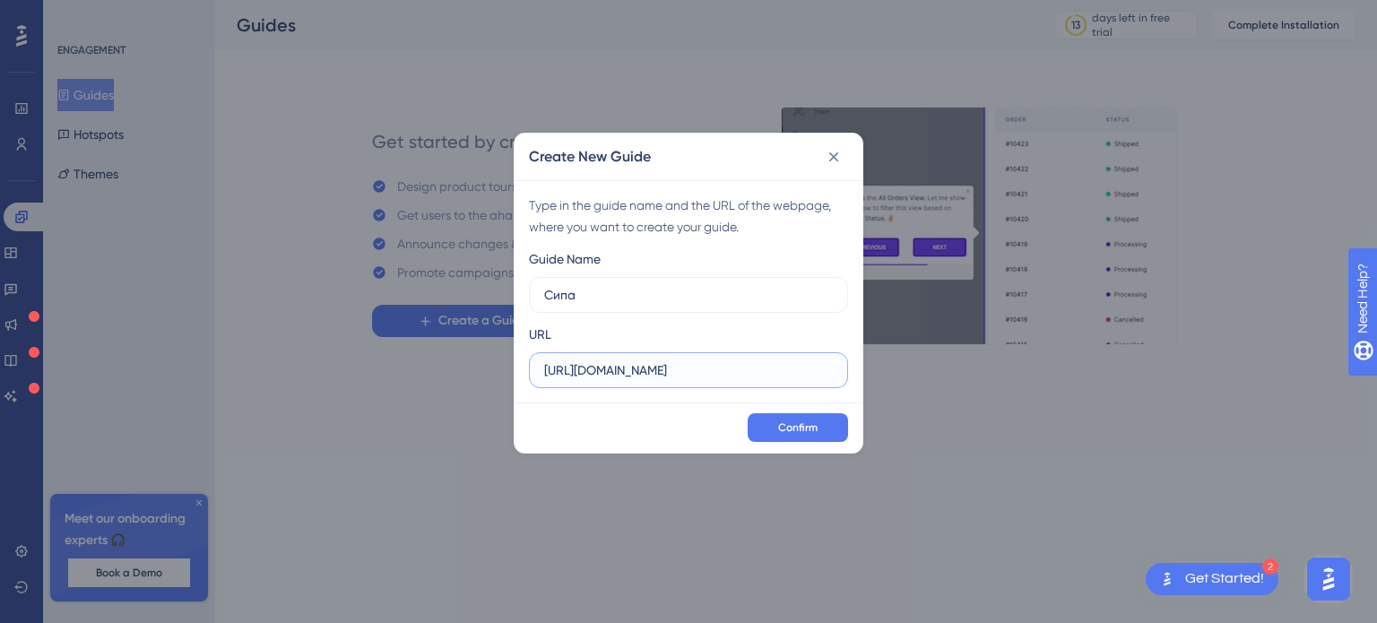
click at [1118, 372] on div "Create New Guide Type in the guide name and the URL of the webpage, where you w…" at bounding box center [688, 311] width 1377 height 623
type input "https://lk.sipuni.com/"
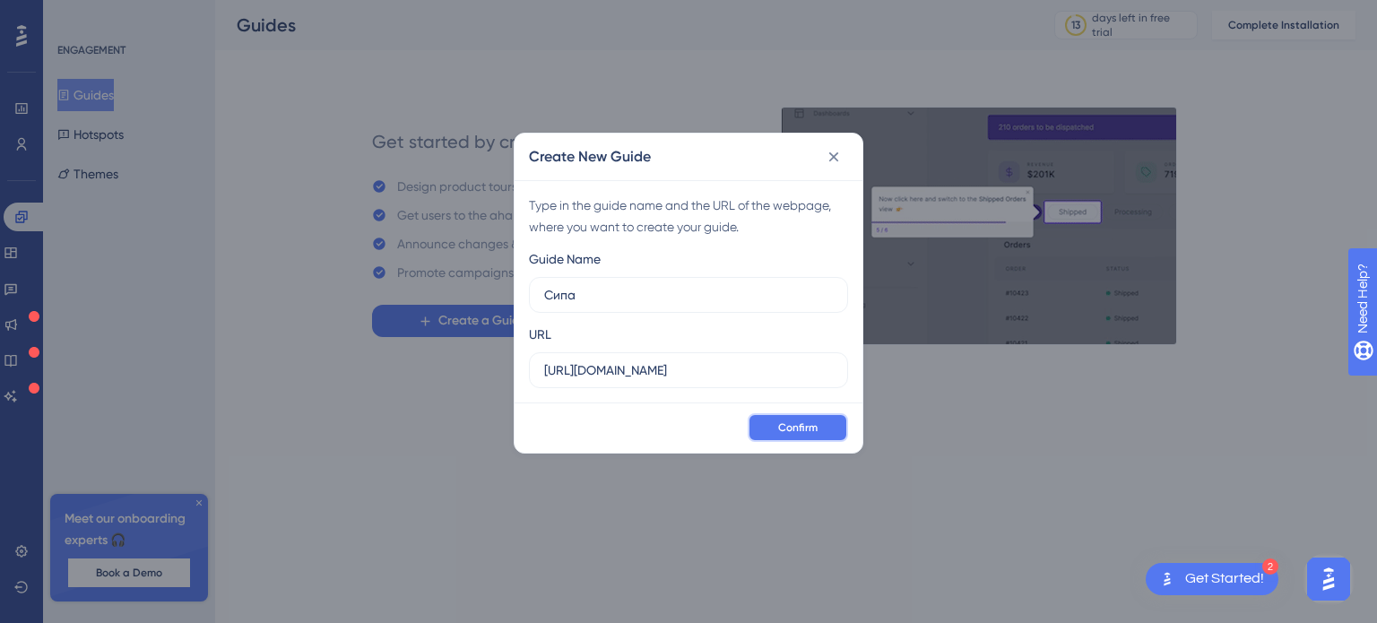
click at [806, 414] on button "Confirm" at bounding box center [798, 427] width 100 height 29
